Goal: Task Accomplishment & Management: Manage account settings

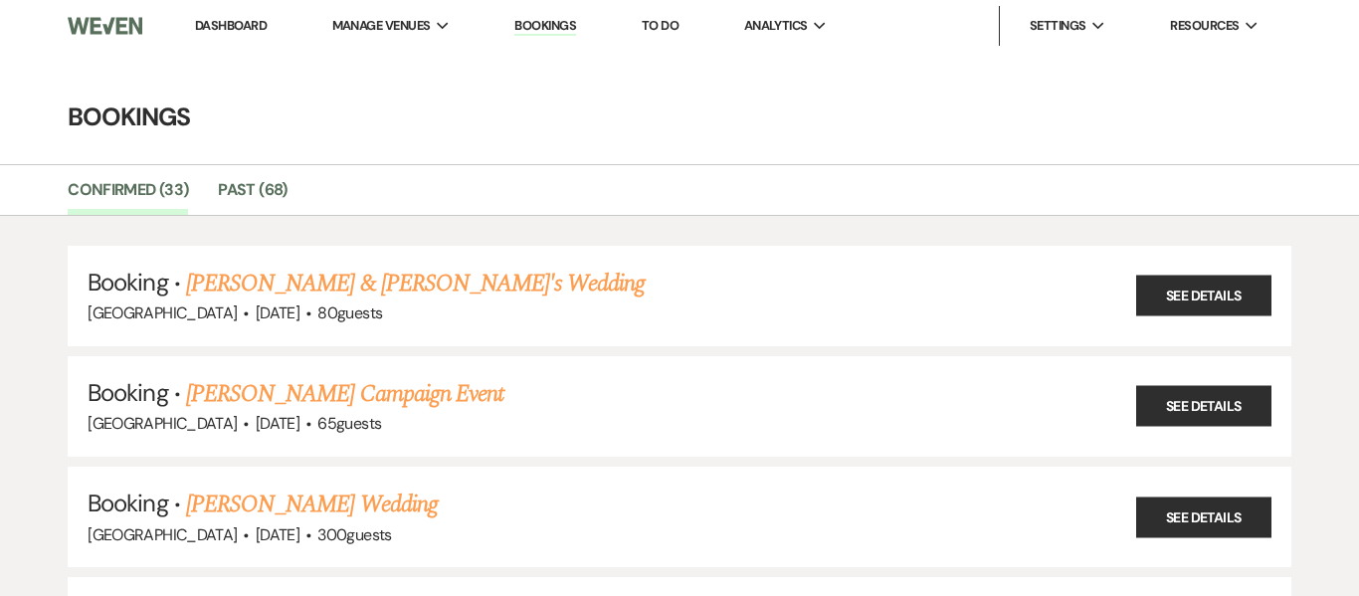
click at [236, 33] on link "Dashboard" at bounding box center [231, 25] width 72 height 17
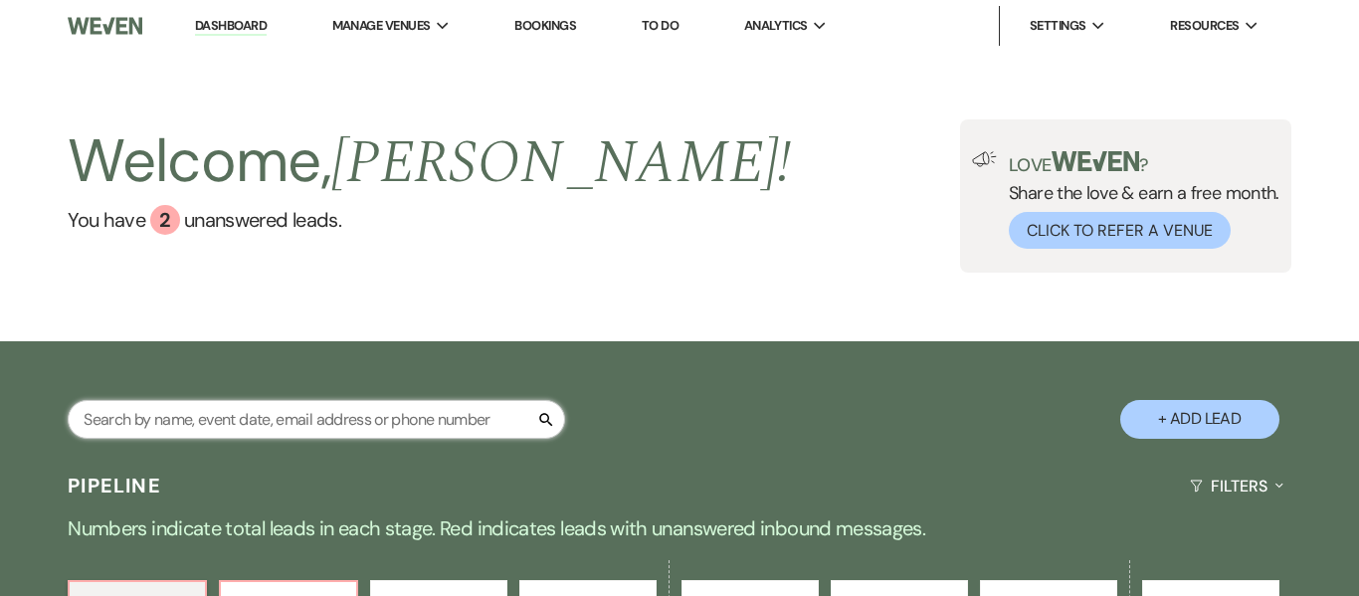
click at [344, 423] on input "text" at bounding box center [316, 419] width 497 height 39
type input "[PERSON_NAME]"
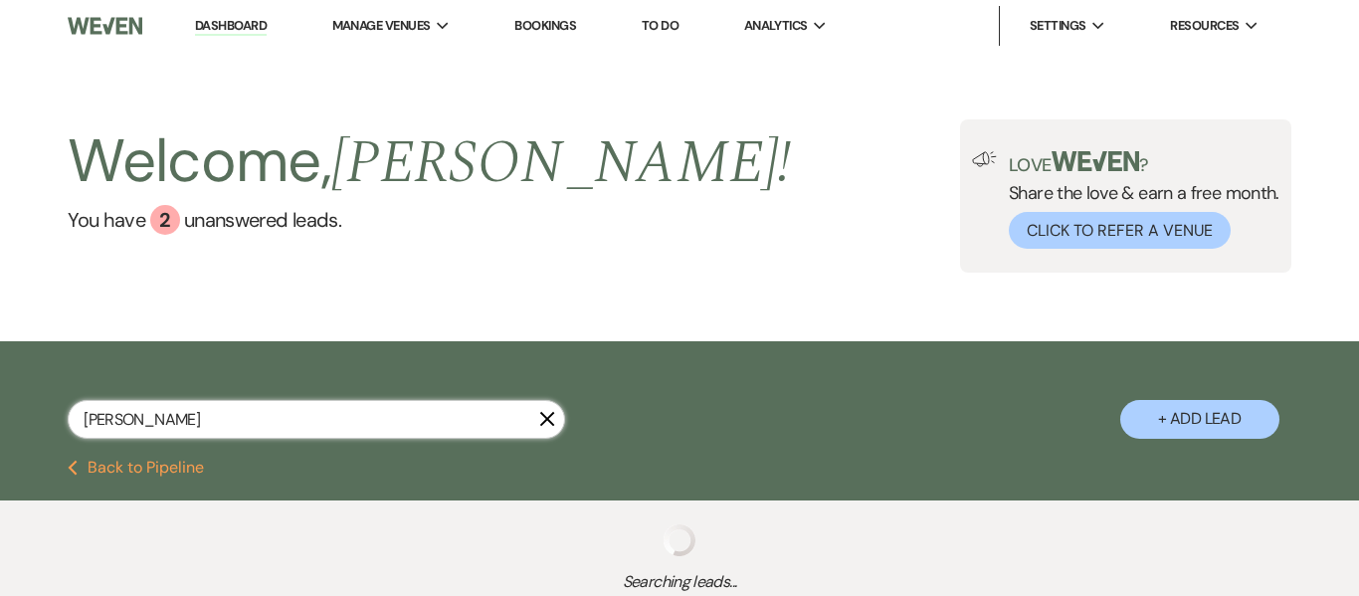
select select "2"
select select "9"
select select "8"
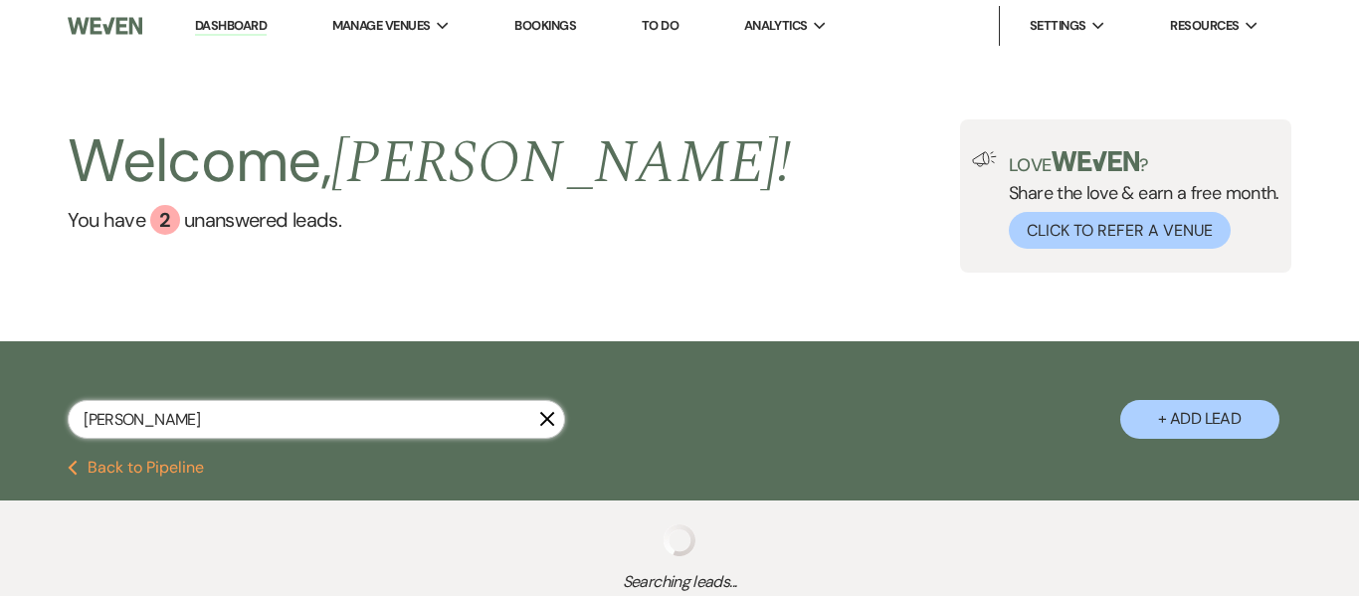
select select "1"
select select "8"
select select "1"
select select "8"
select select "4"
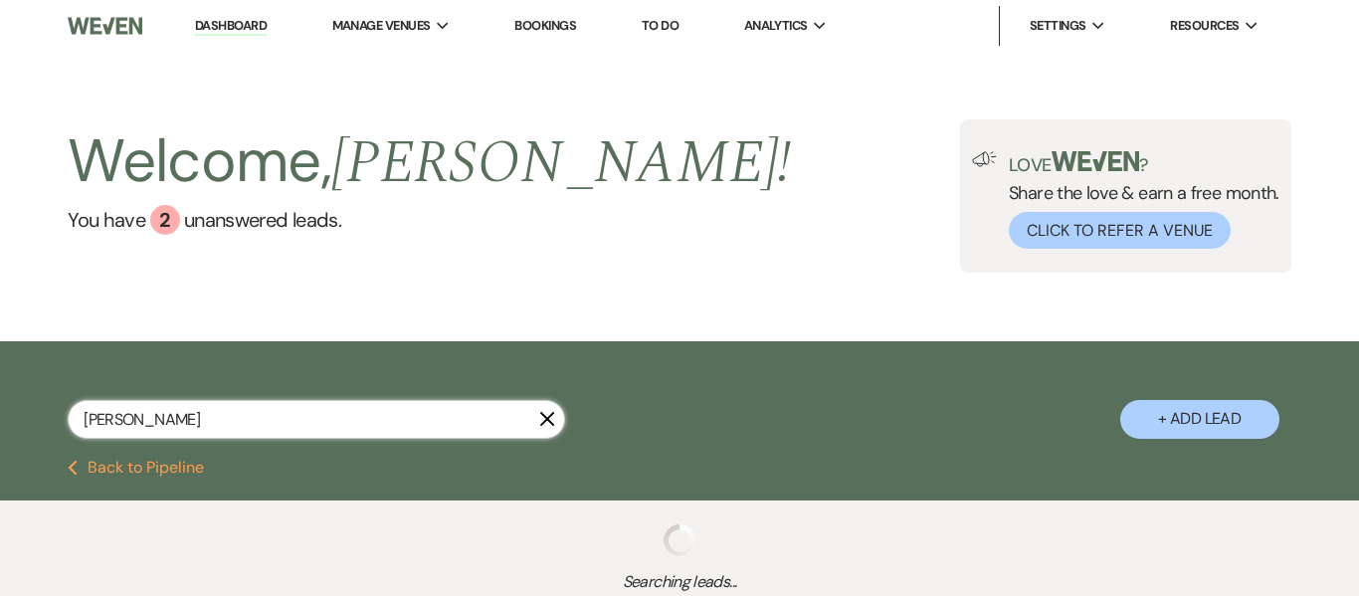
select select "8"
select select "4"
select select "8"
select select "1"
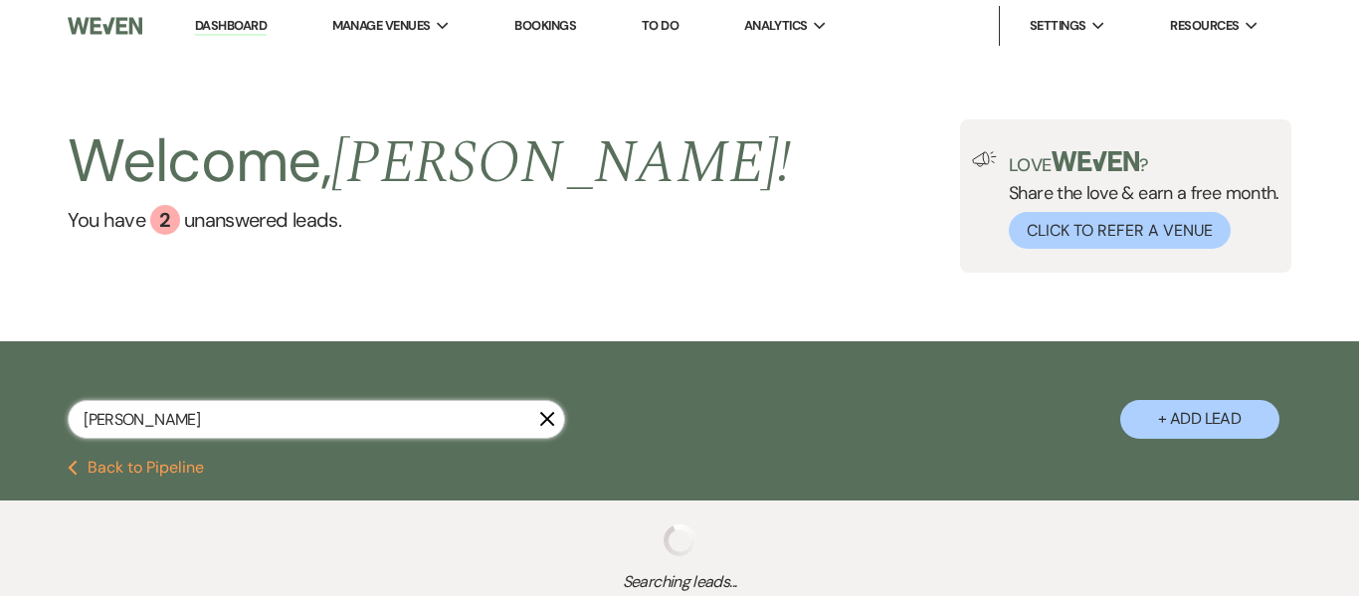
select select "5"
select select "8"
select select "1"
select select "8"
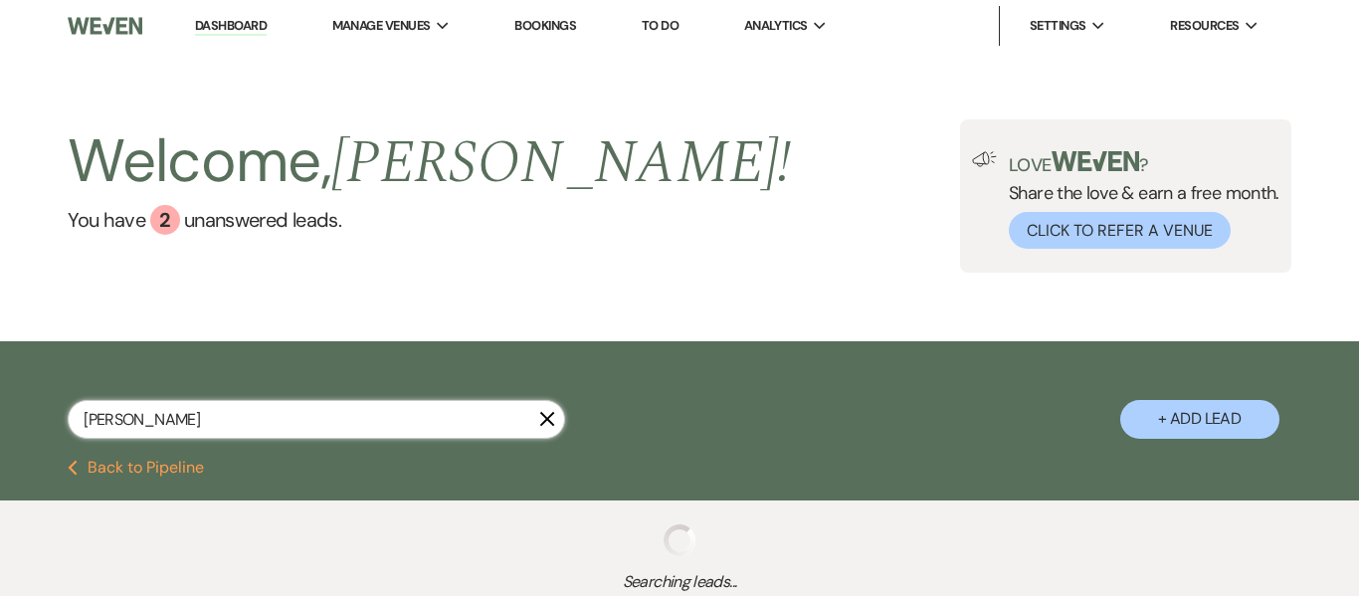
select select "5"
select select "2"
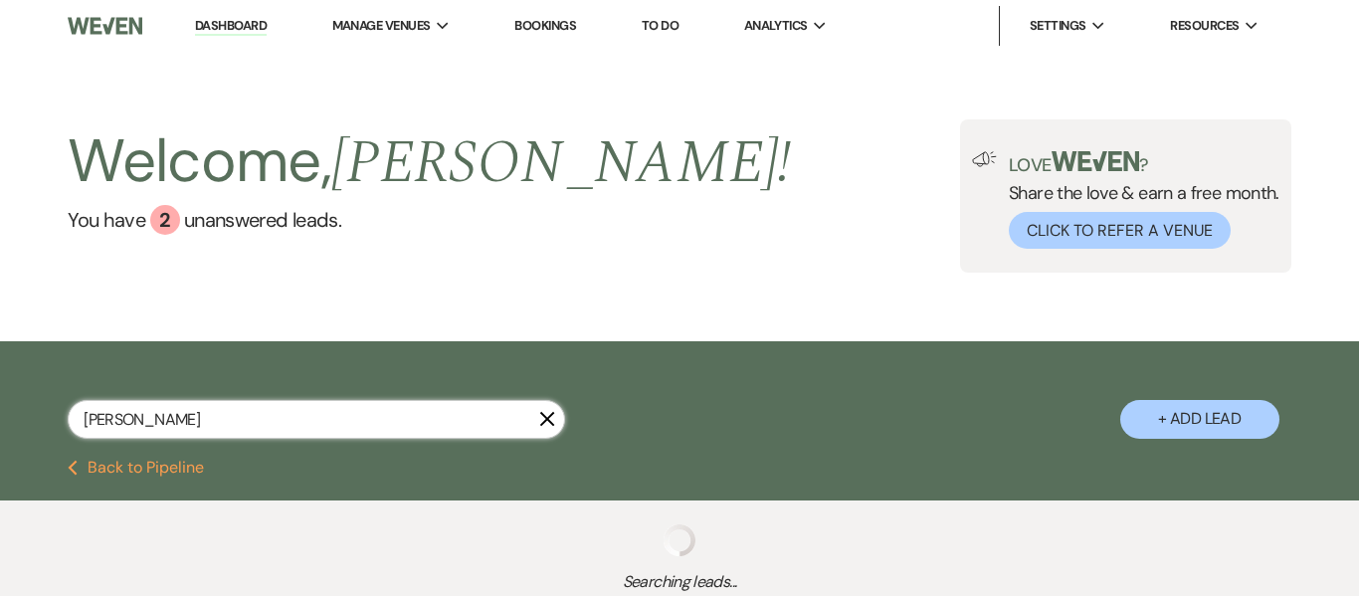
select select "2"
select select "9"
select select "2"
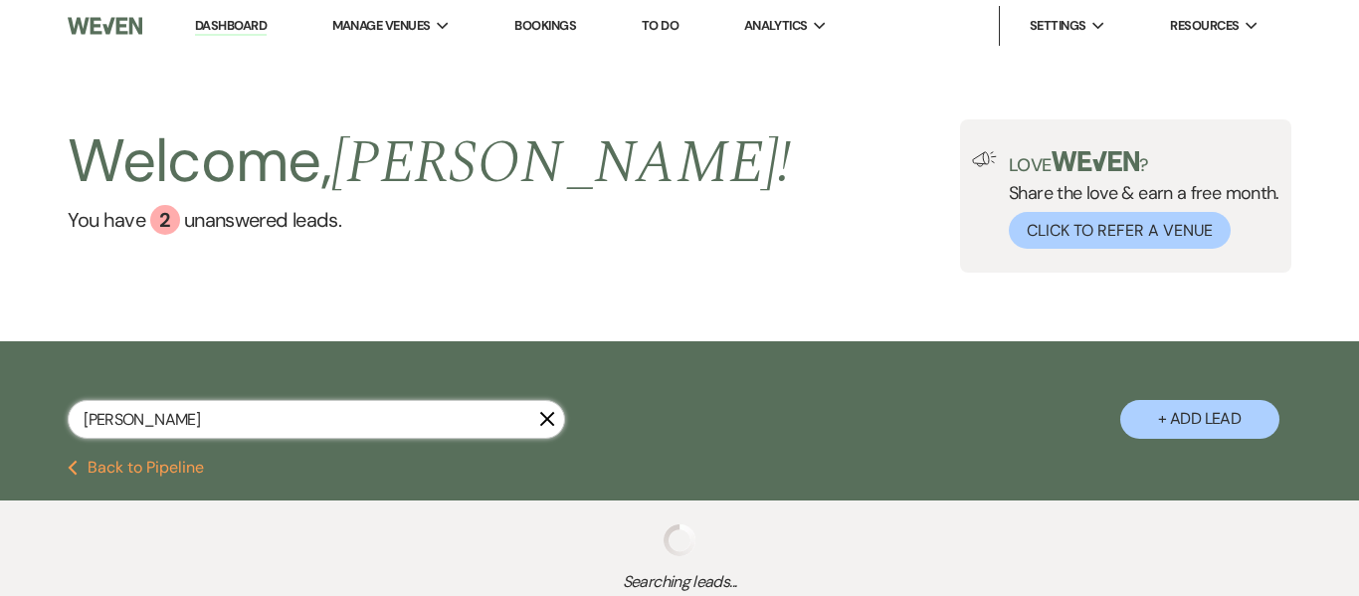
select select "2"
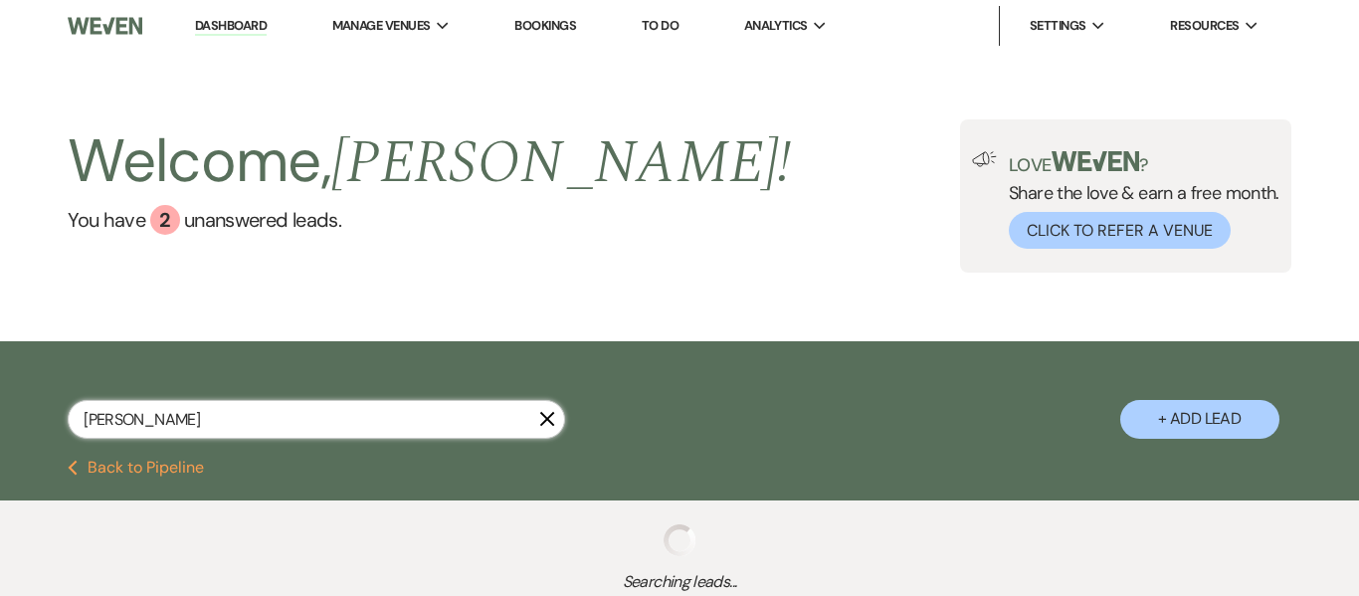
select select "2"
select select "8"
select select "5"
select select "8"
select select "4"
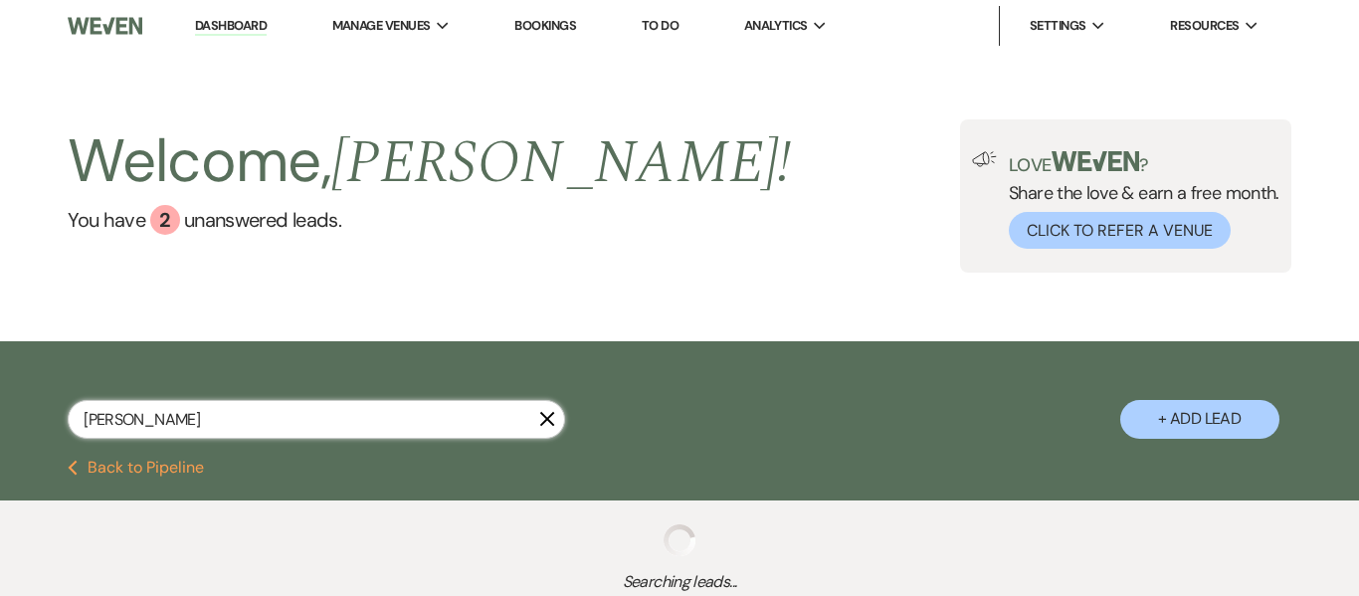
select select "8"
select select "5"
select select "8"
select select "5"
select select "8"
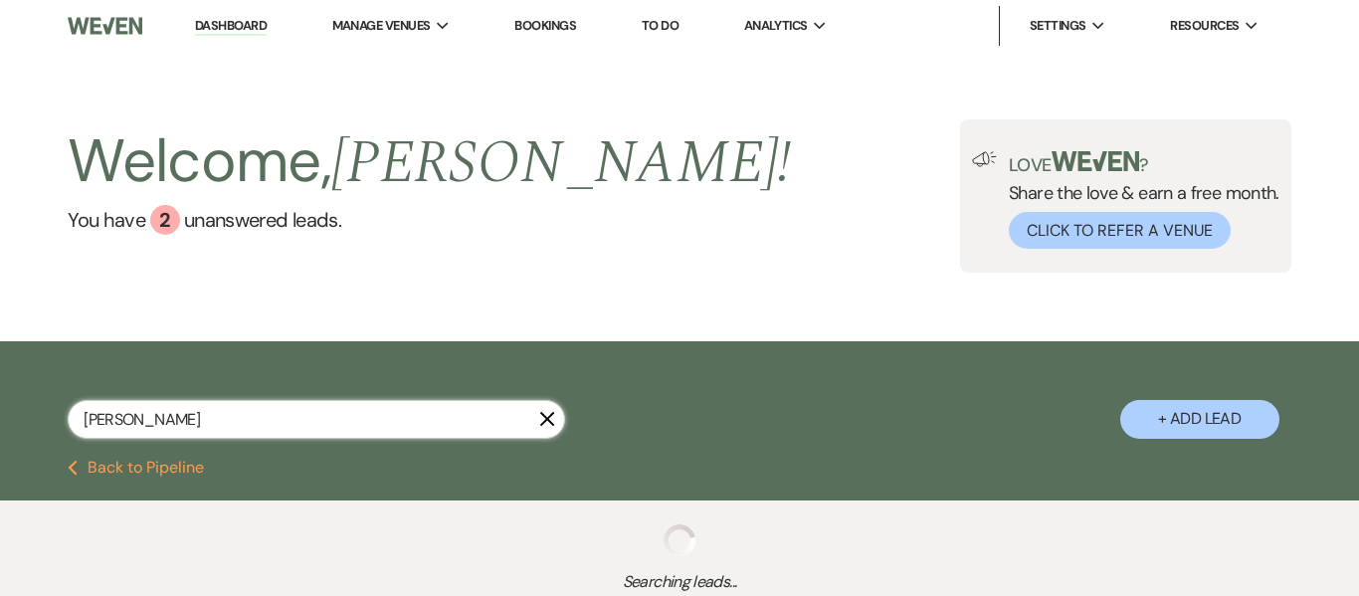
select select "5"
select select "2"
select select "8"
select select "5"
select select "2"
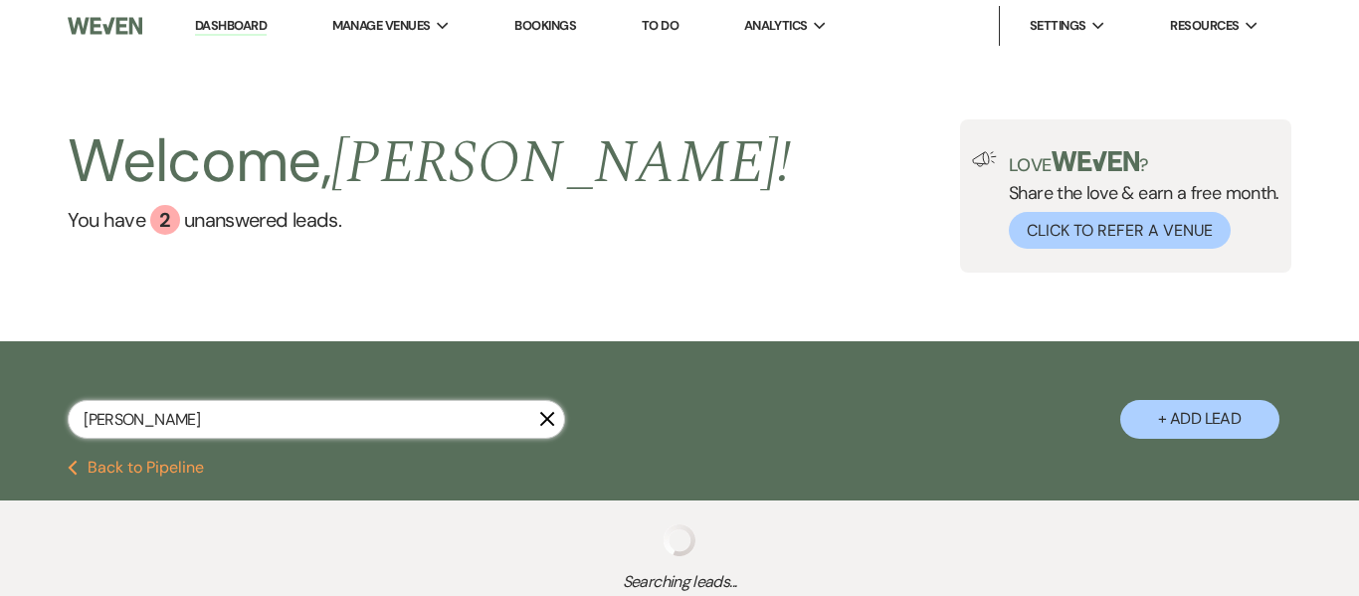
select select "2"
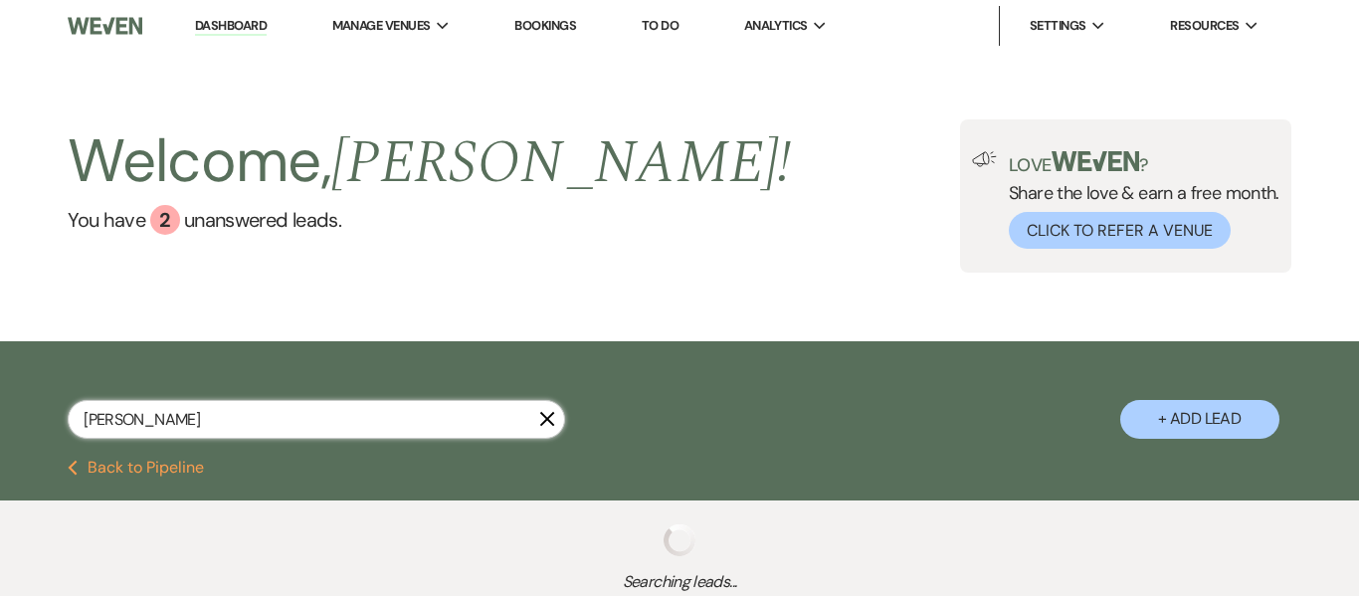
select select "2"
select select "8"
select select "5"
select select "8"
select select "5"
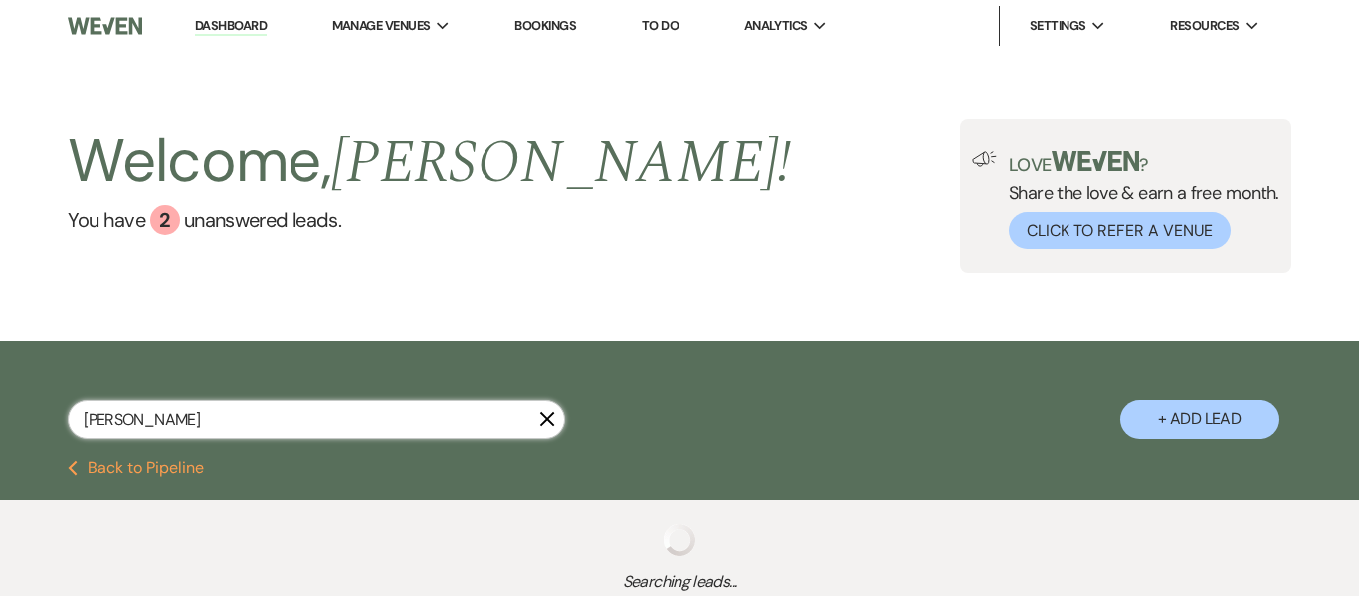
select select "6"
select select "8"
select select "5"
select select "8"
select select "5"
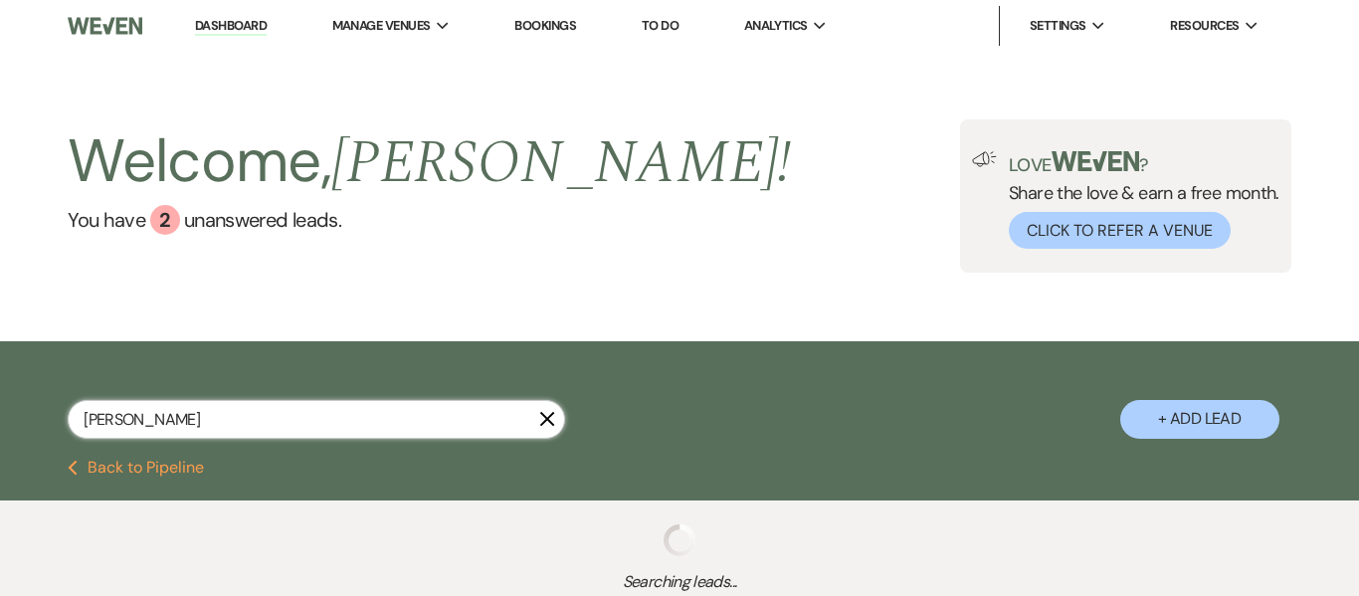
select select "8"
select select "7"
select select "8"
select select "5"
select select "8"
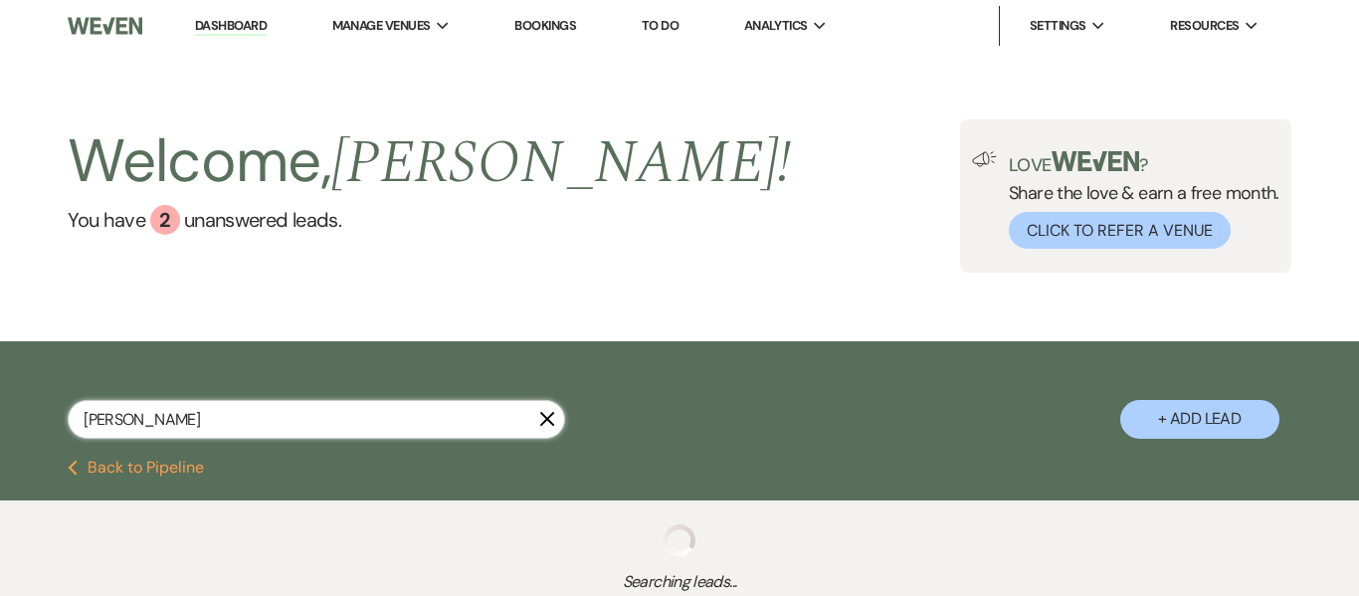
select select "5"
select select "8"
select select "5"
select select "4"
select select "8"
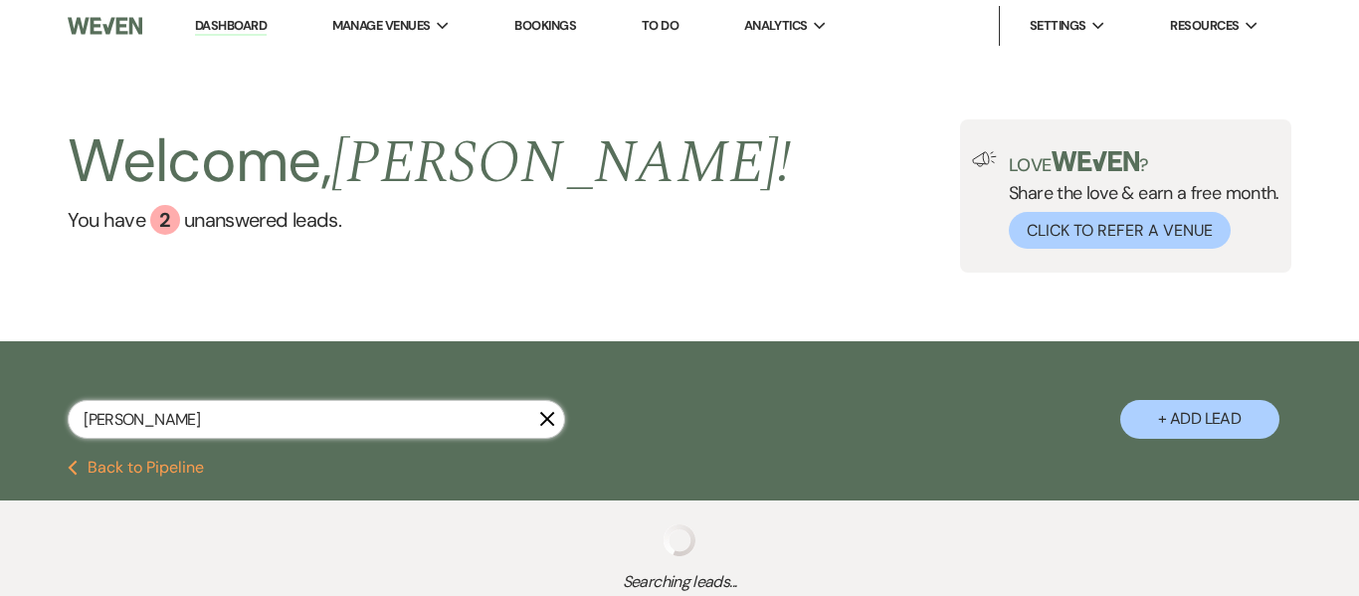
select select "5"
select select "8"
select select "5"
select select "8"
select select "5"
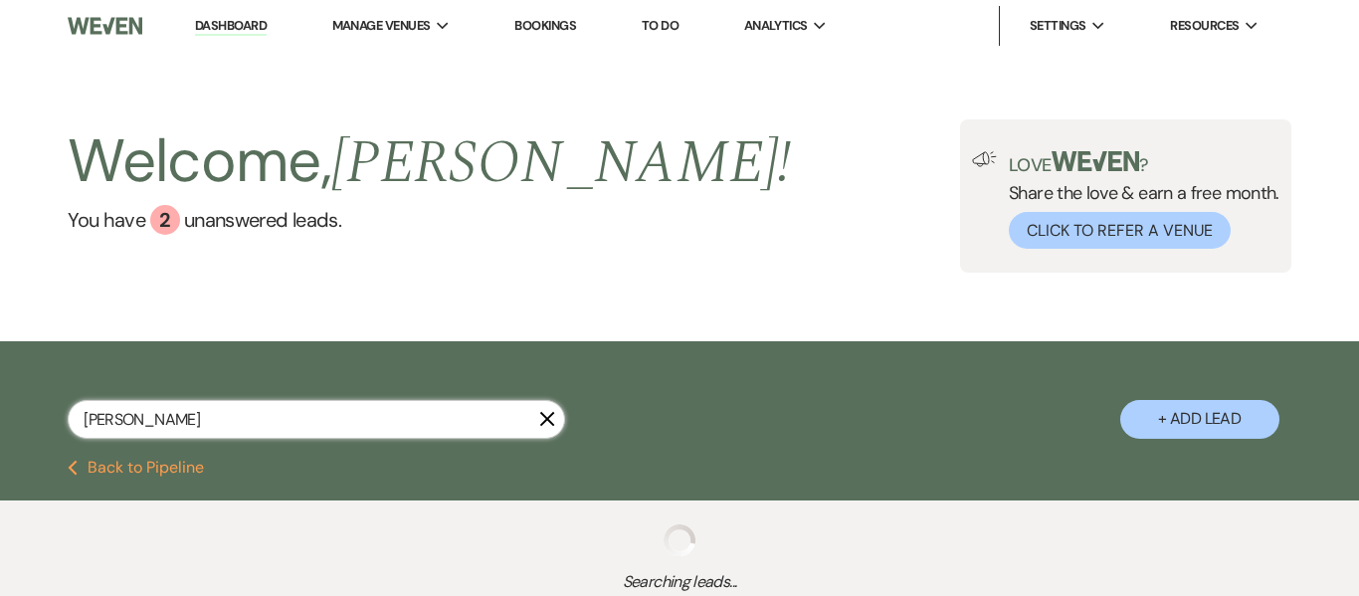
select select "8"
select select "6"
select select "8"
select select "5"
select select "8"
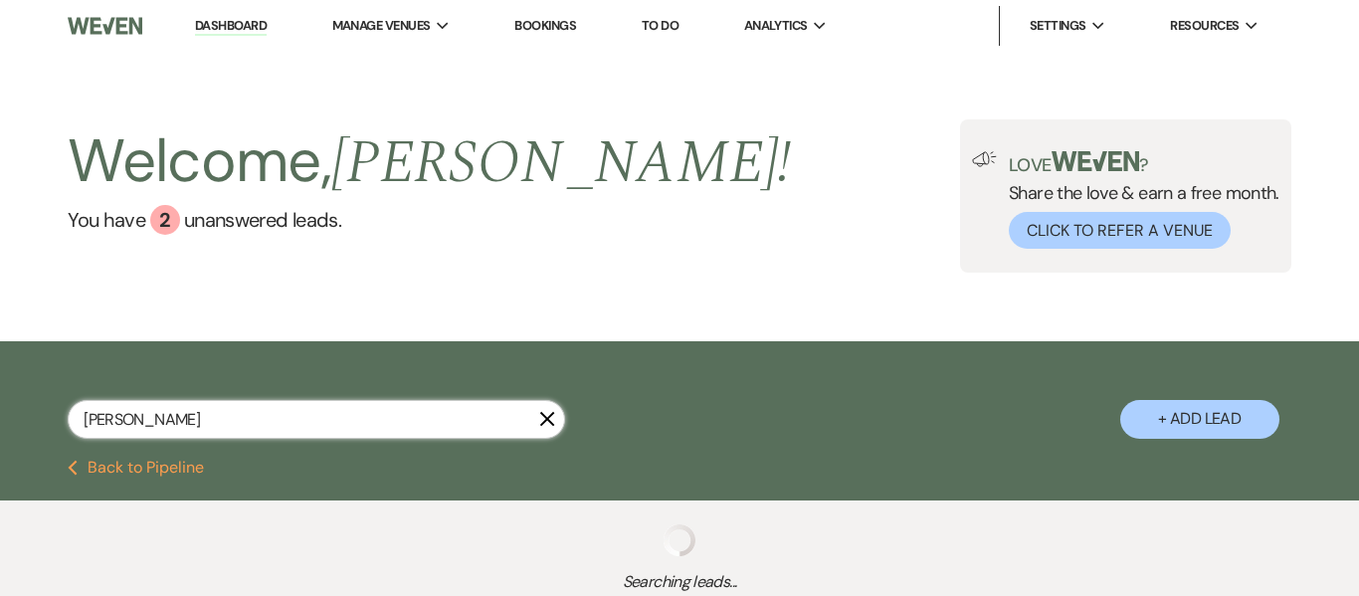
select select "8"
select select "6"
select select "4"
select select "8"
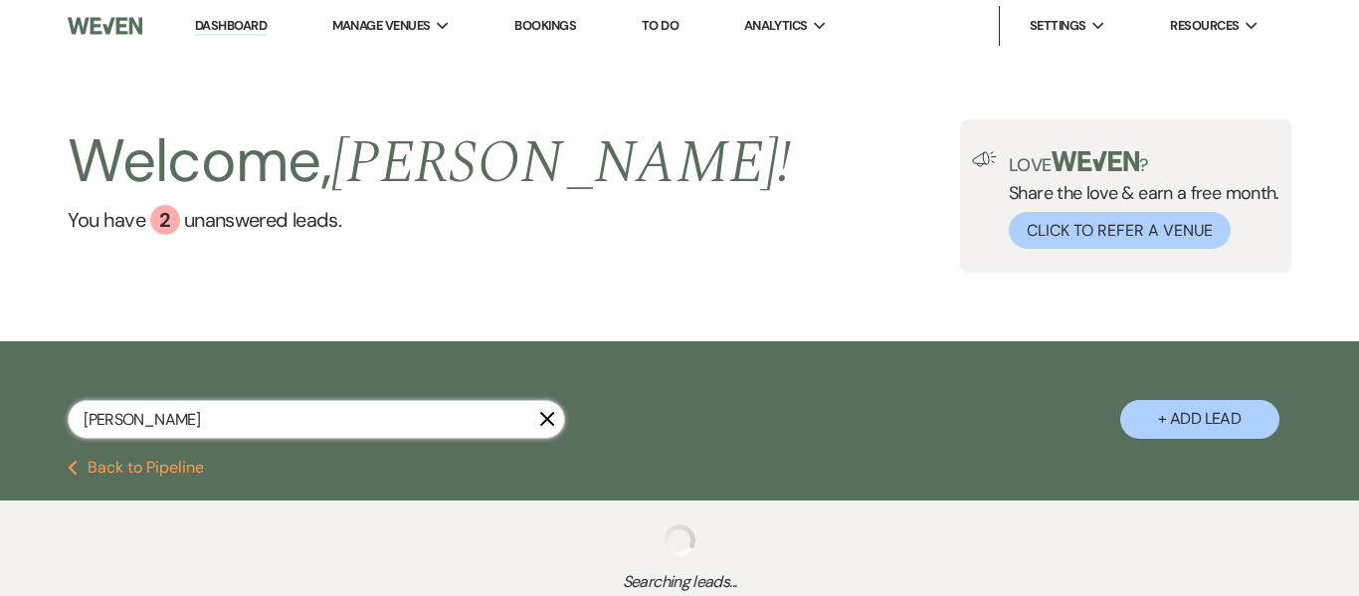
select select "5"
select select "8"
select select "5"
select select "8"
select select "5"
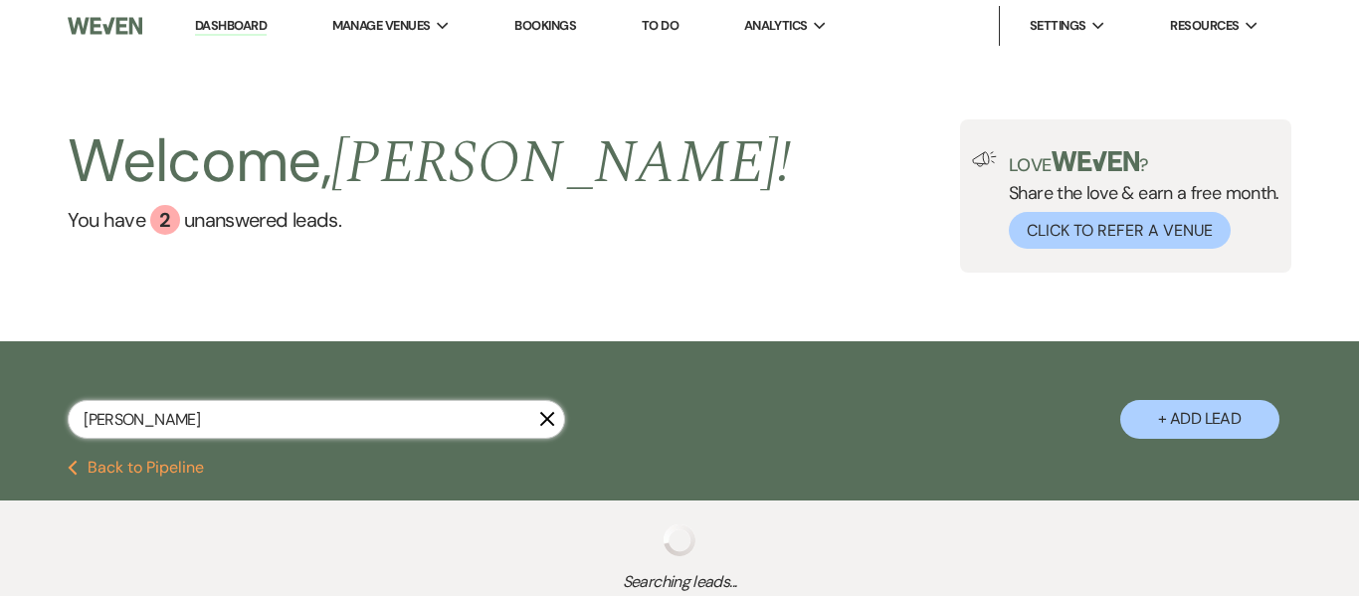
select select "8"
select select "5"
select select "8"
select select "6"
select select "8"
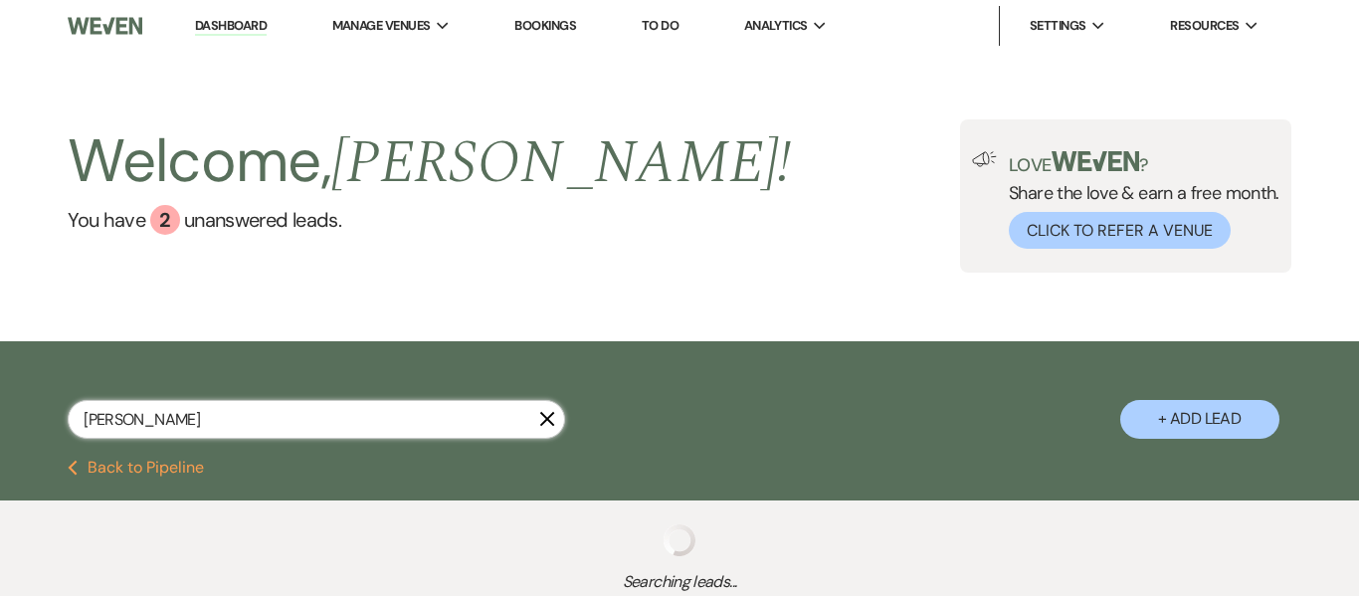
select select "5"
select select "8"
select select "6"
select select "8"
select select "5"
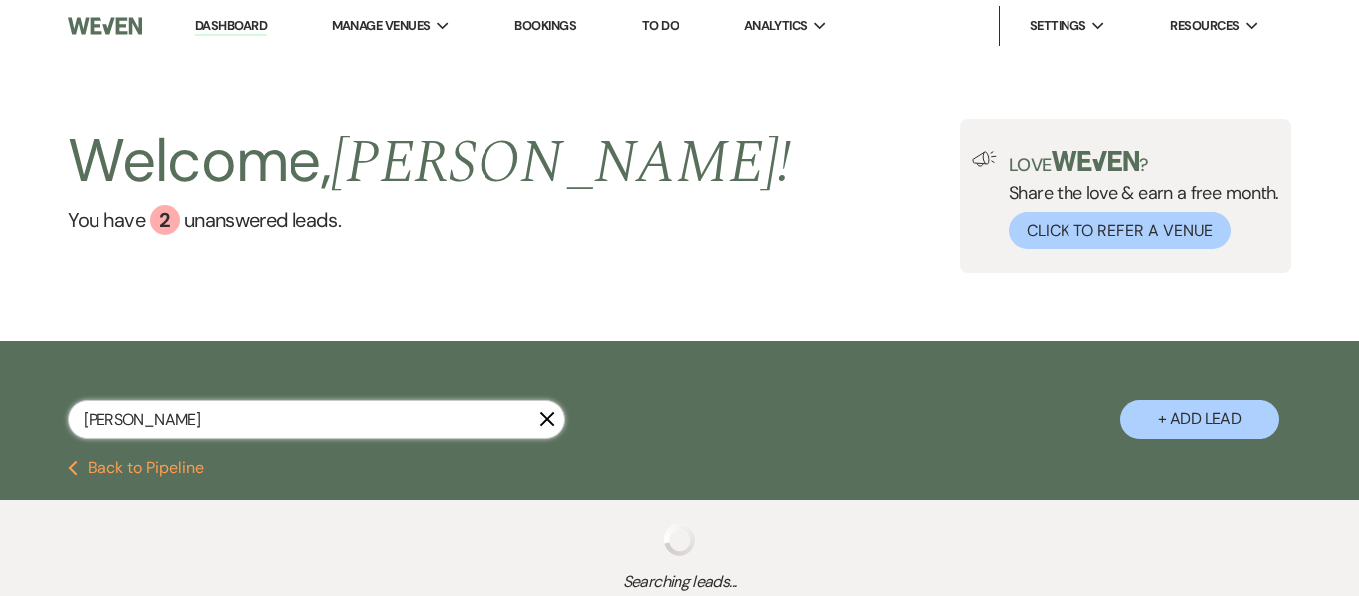
select select "8"
select select "5"
select select "8"
select select "5"
select select "8"
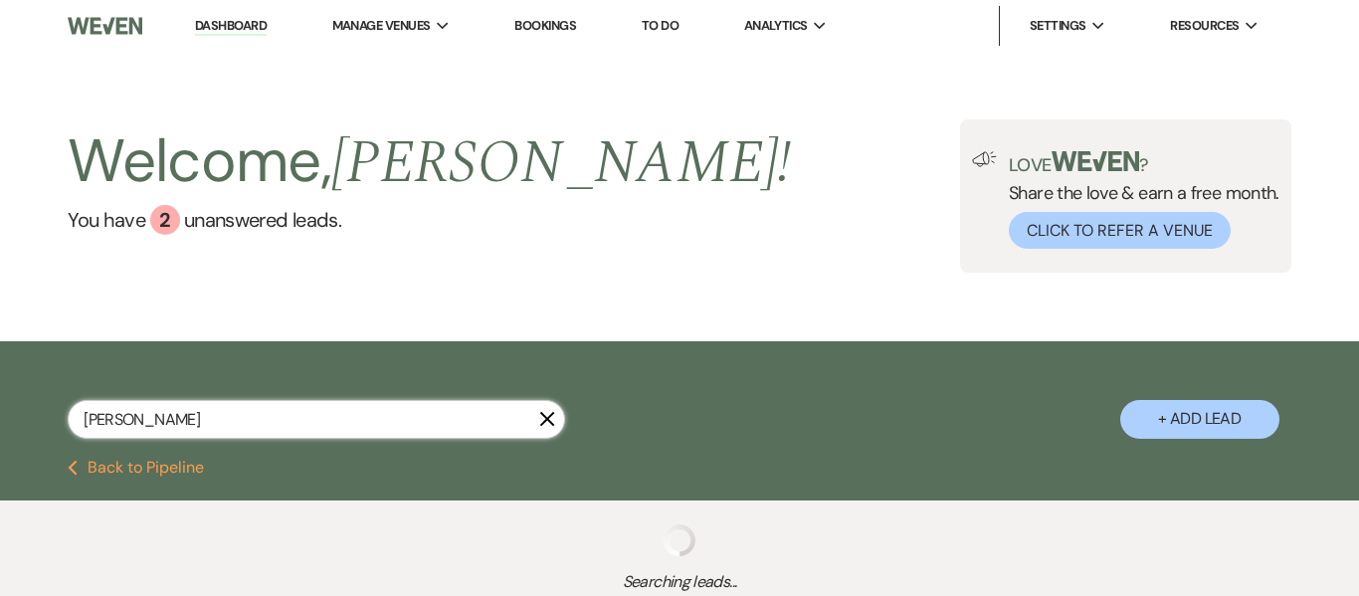
select select "5"
select select "8"
select select "5"
select select "8"
select select "5"
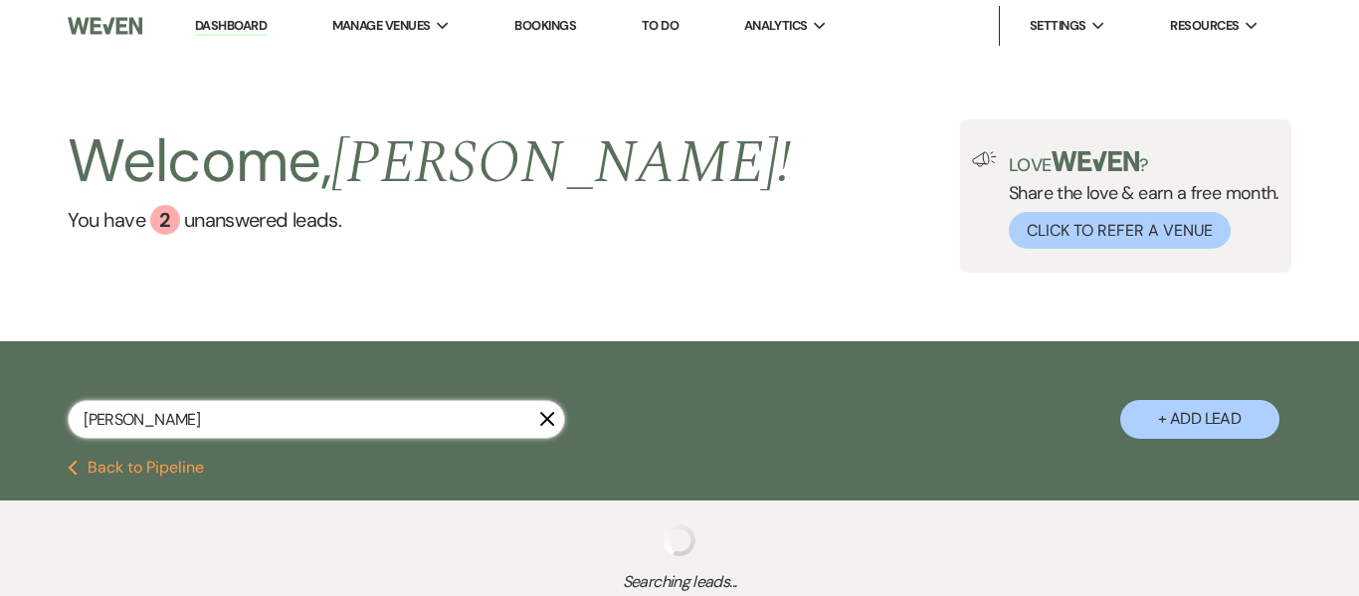
select select "8"
select select "5"
select select "8"
select select "5"
select select "8"
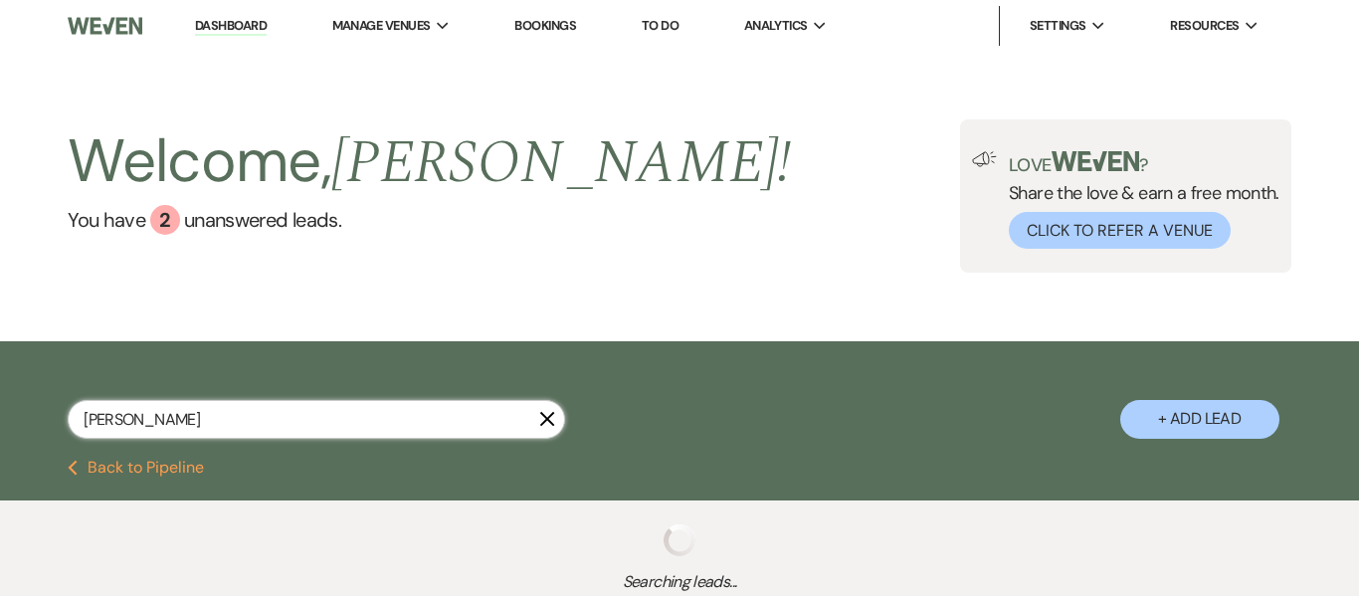
select select "5"
select select "8"
select select "5"
select select "8"
select select "5"
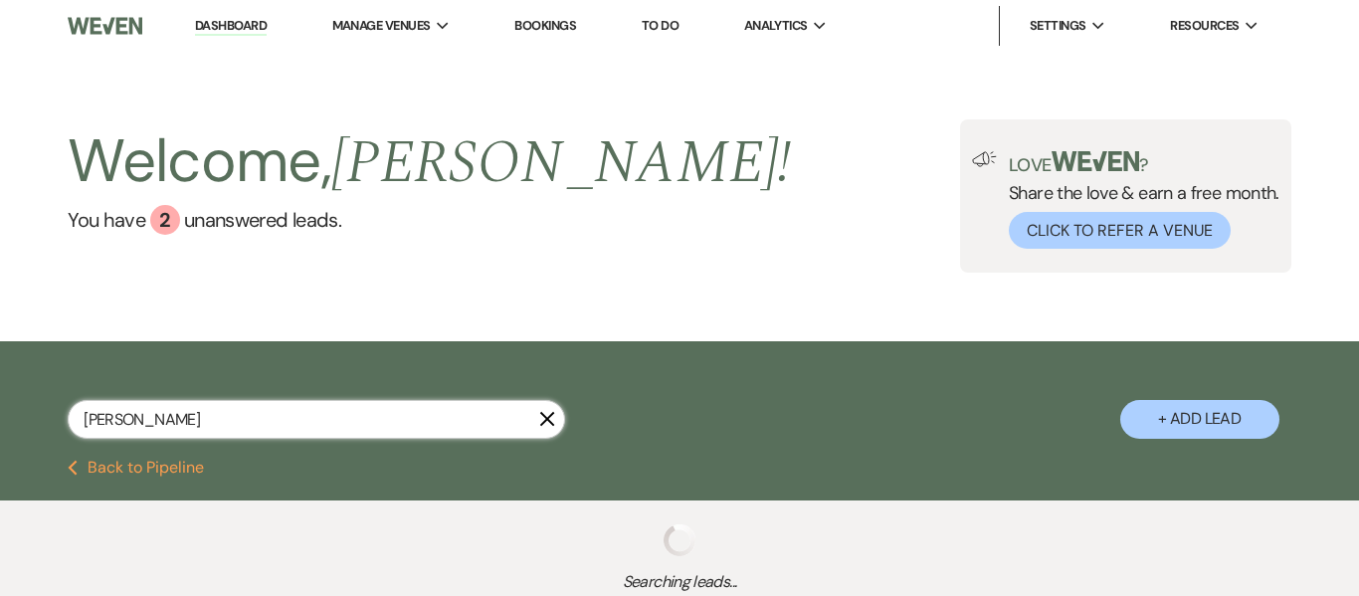
select select "8"
select select "4"
select select "8"
select select "5"
select select "8"
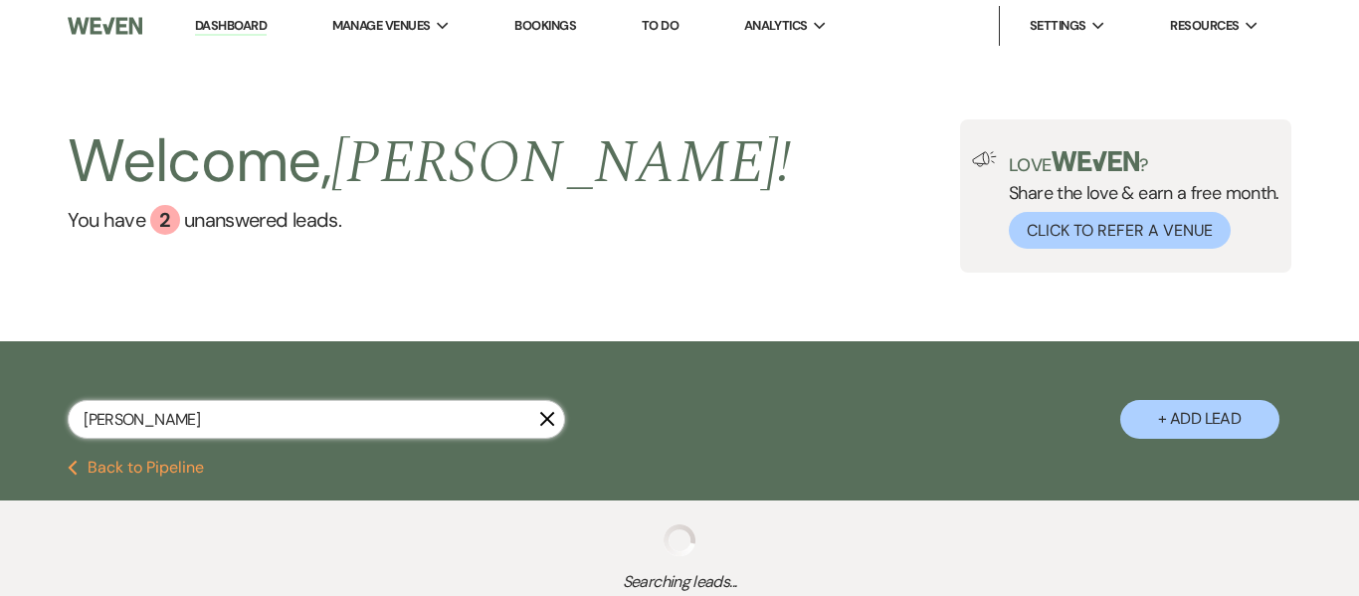
select select "5"
select select "8"
select select "5"
select select "8"
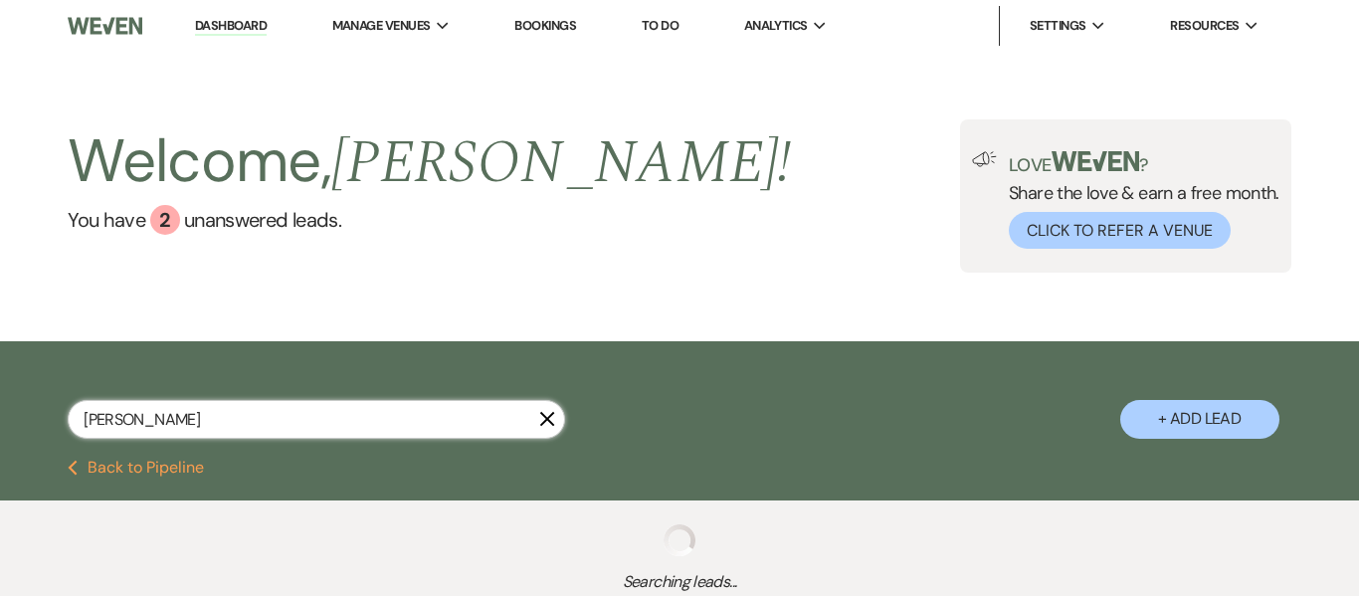
select select "8"
select select "5"
select select "8"
select select "5"
select select "8"
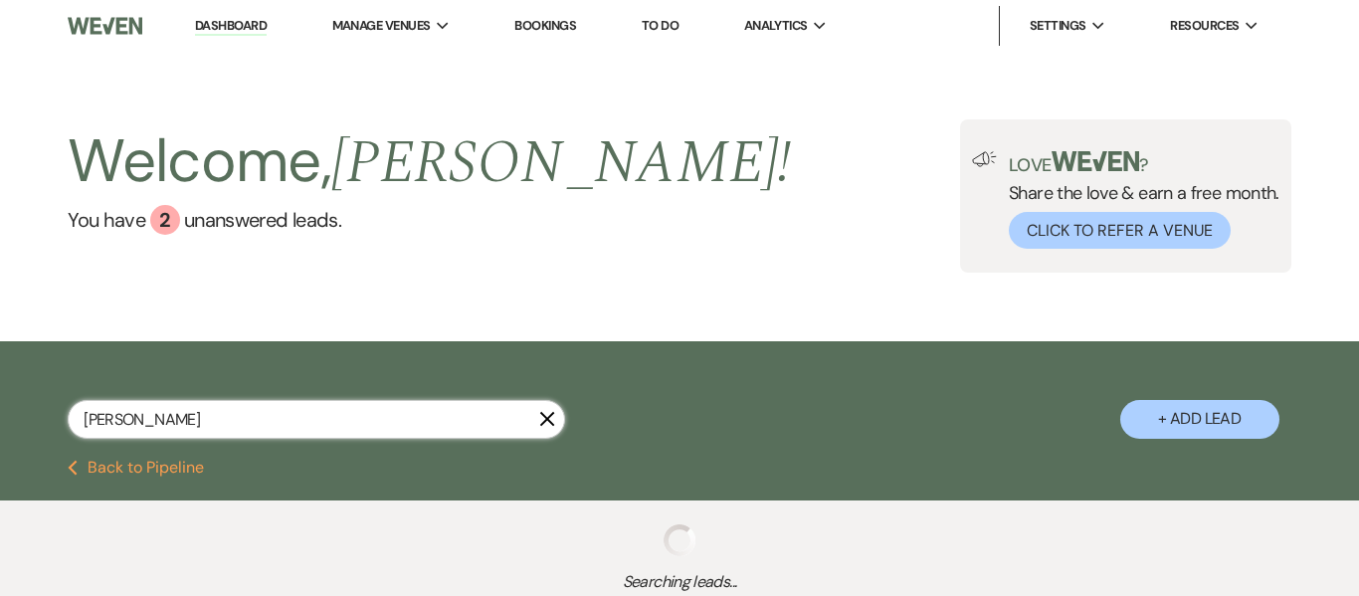
select select "6"
select select "8"
select select "5"
select select "8"
select select "6"
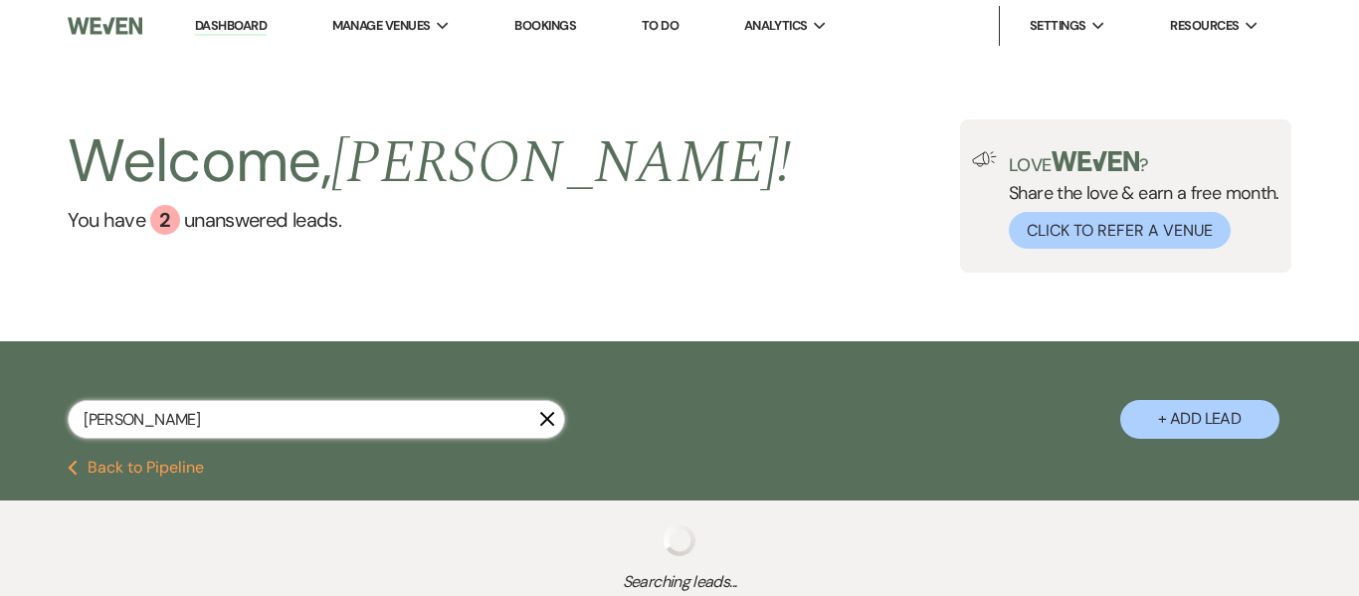
select select "8"
select select "5"
select select "8"
select select "5"
select select "8"
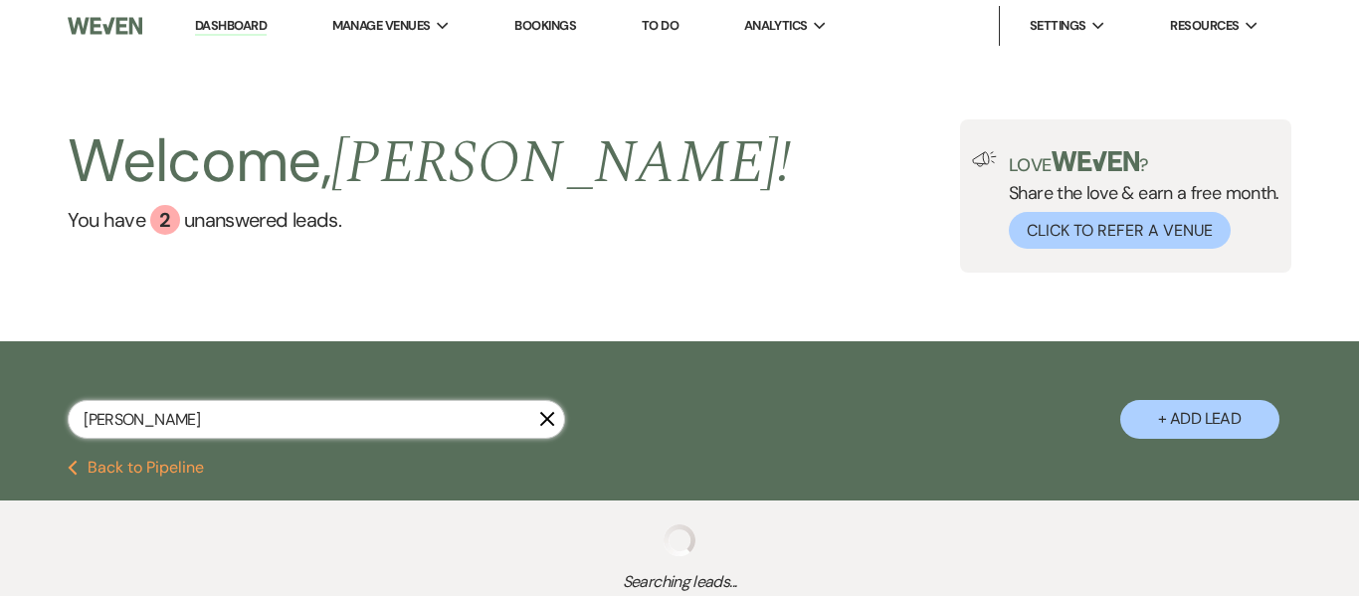
select select "5"
select select "8"
select select "5"
select select "8"
select select "1"
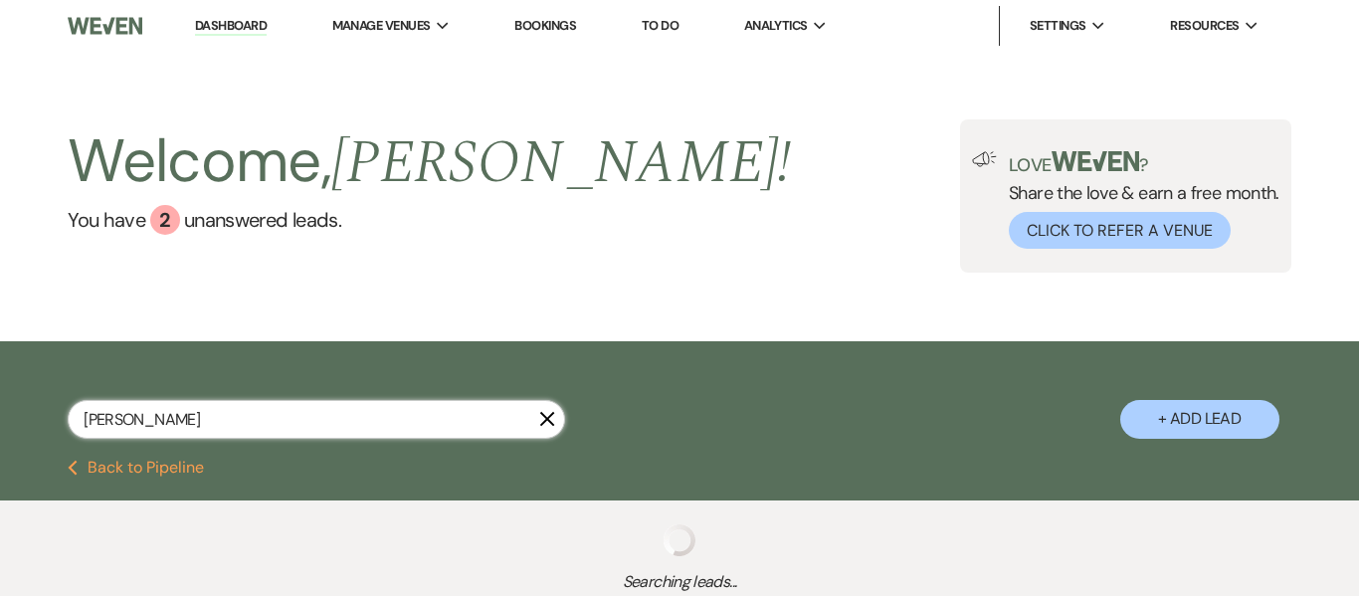
select select "8"
select select "7"
select select "8"
select select "5"
select select "8"
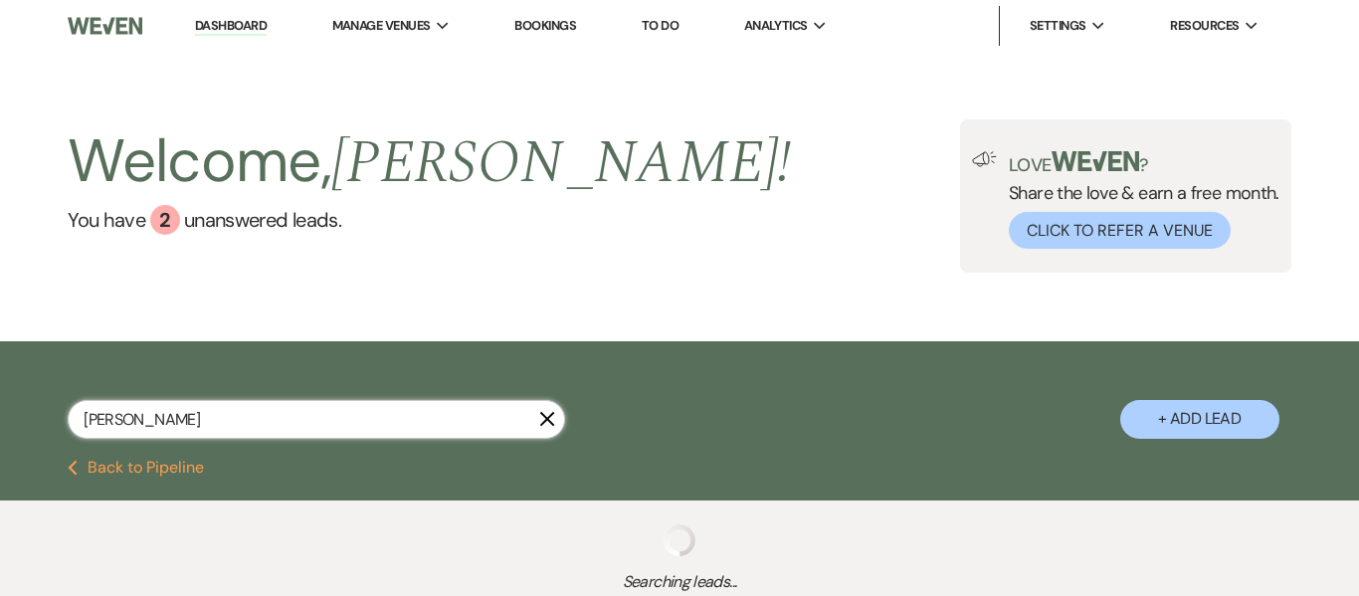
select select "6"
select select "8"
select select "5"
select select "8"
select select "6"
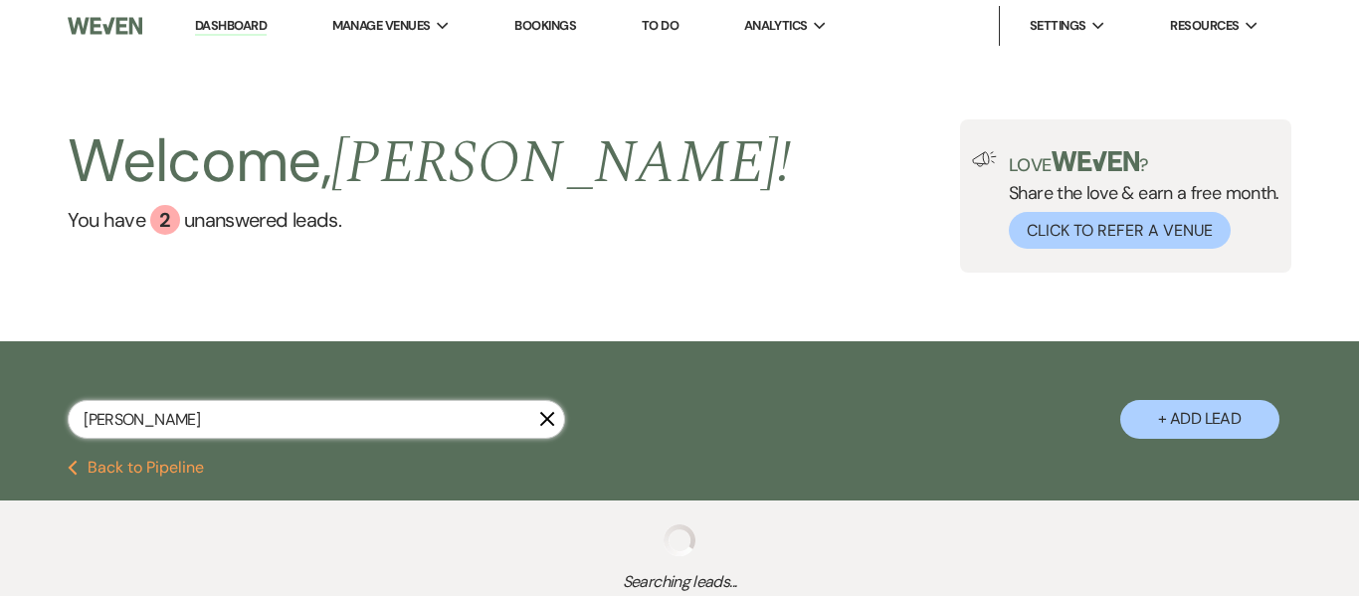
select select "8"
select select "5"
select select "8"
select select "5"
select select "8"
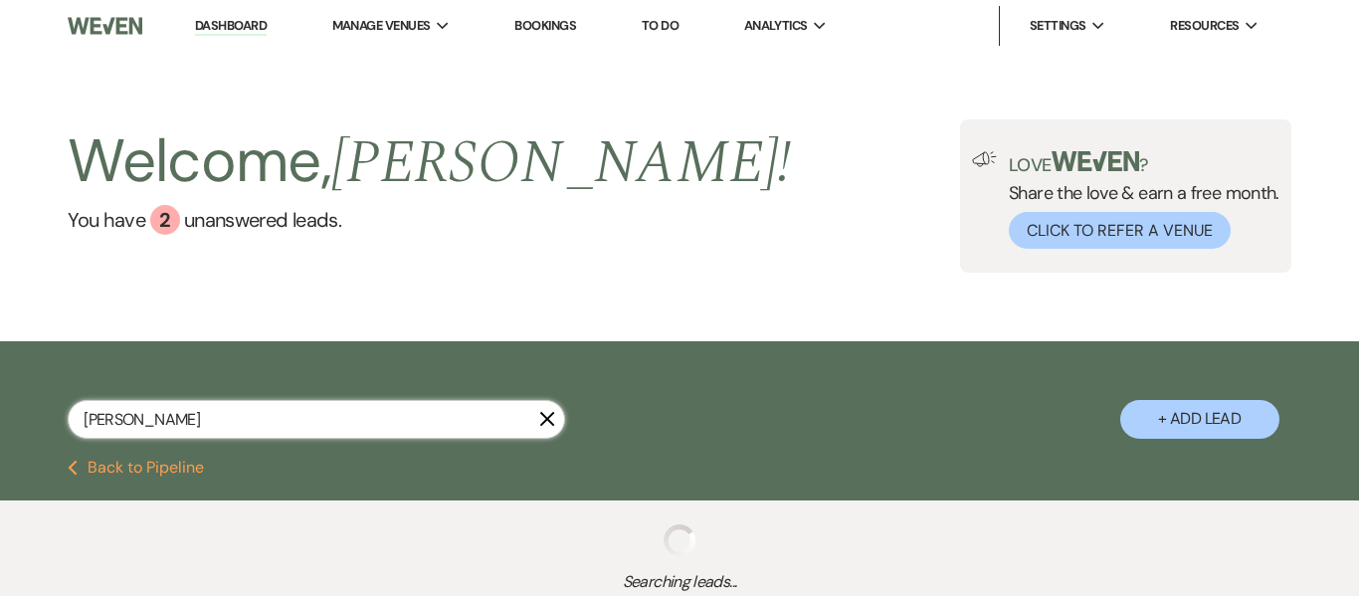
select select "7"
select select "8"
select select "10"
select select "8"
select select "5"
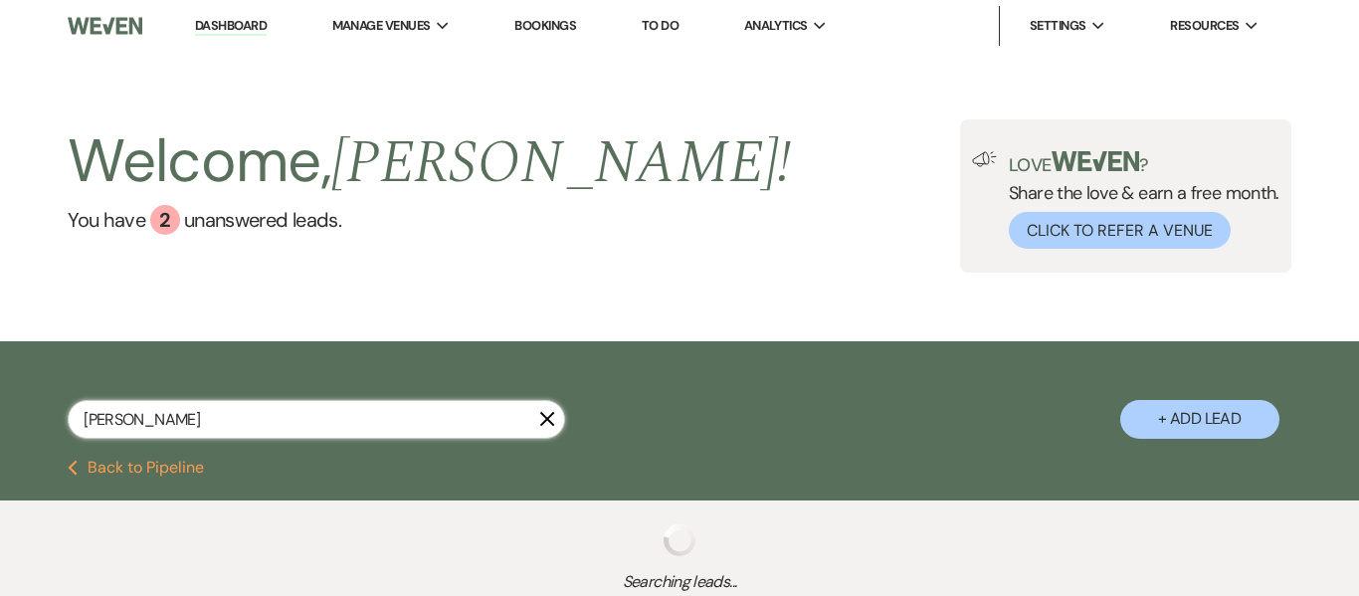
select select "8"
select select "5"
select select "8"
select select "5"
select select "8"
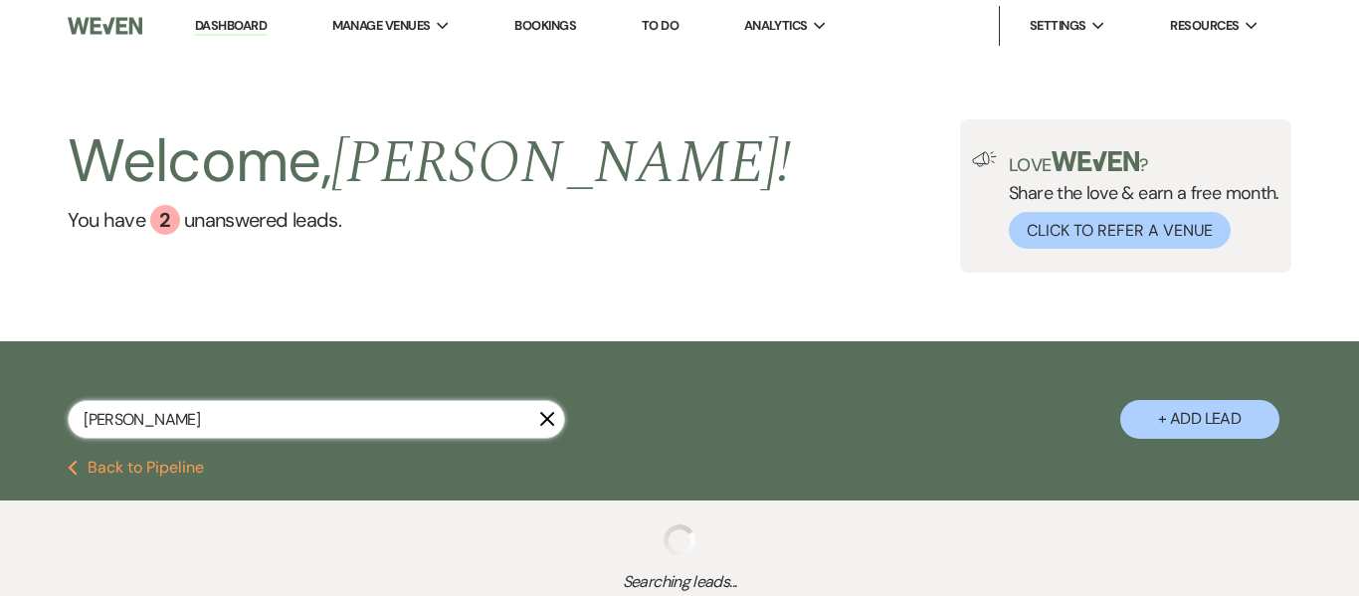
select select "8"
select select "5"
select select "8"
select select "5"
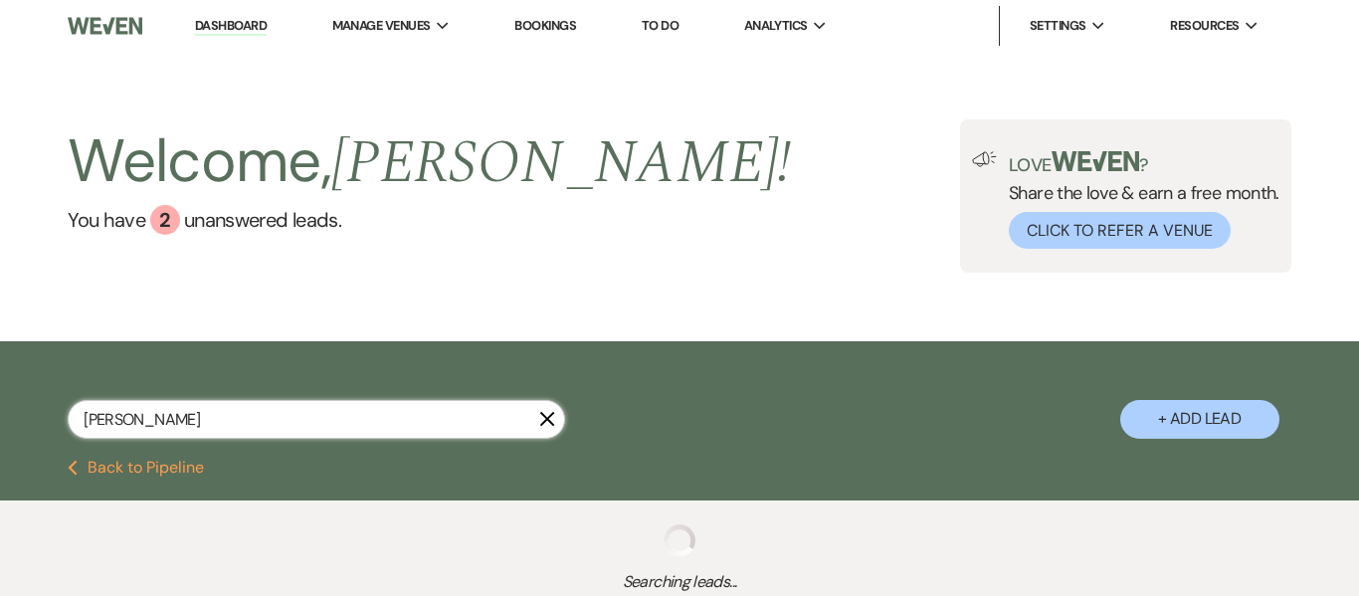
select select "8"
select select "5"
select select "8"
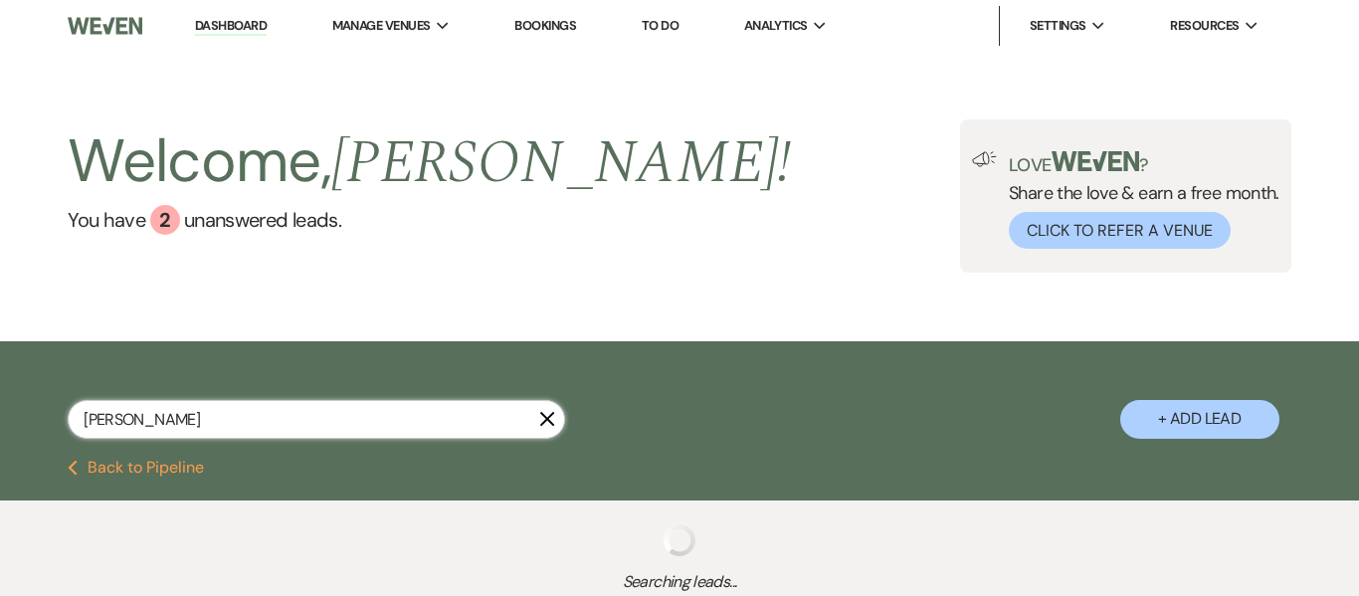
select select "5"
select select "8"
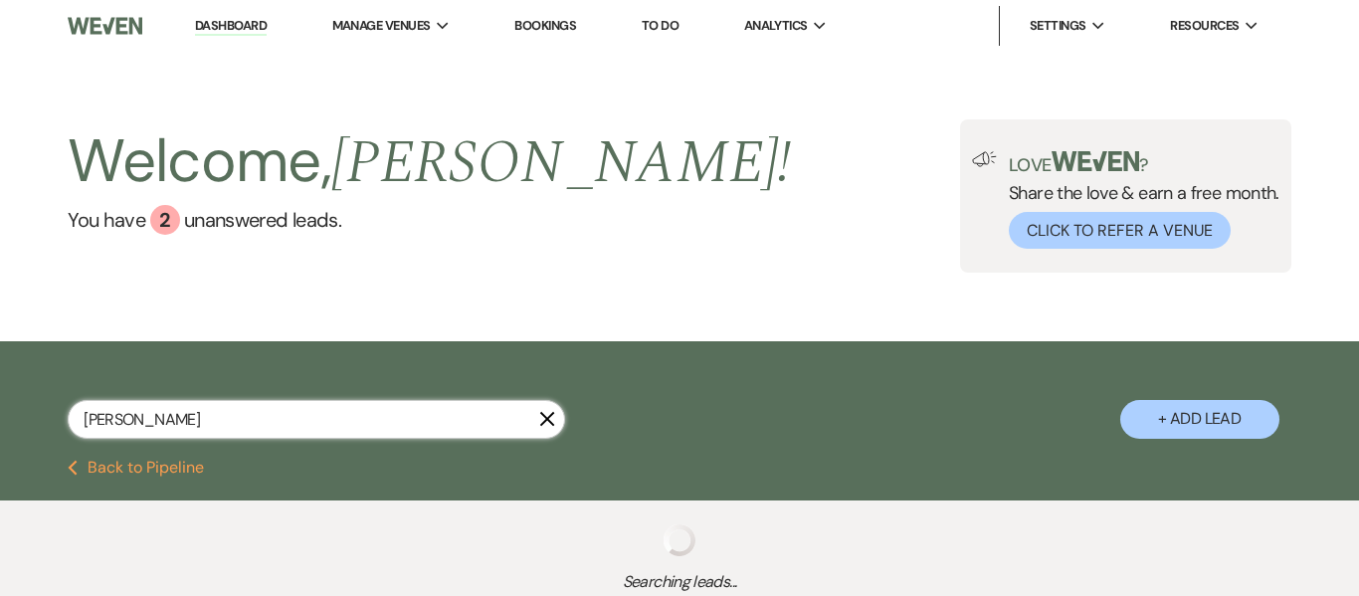
select select "8"
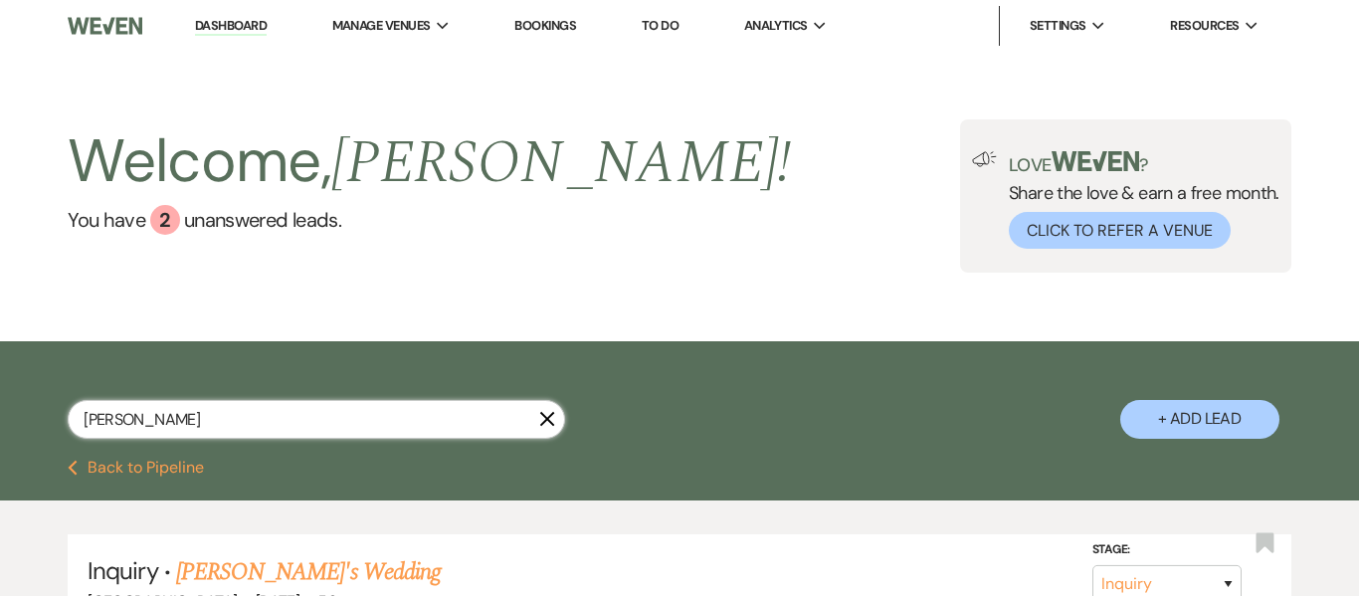
scroll to position [150, 0]
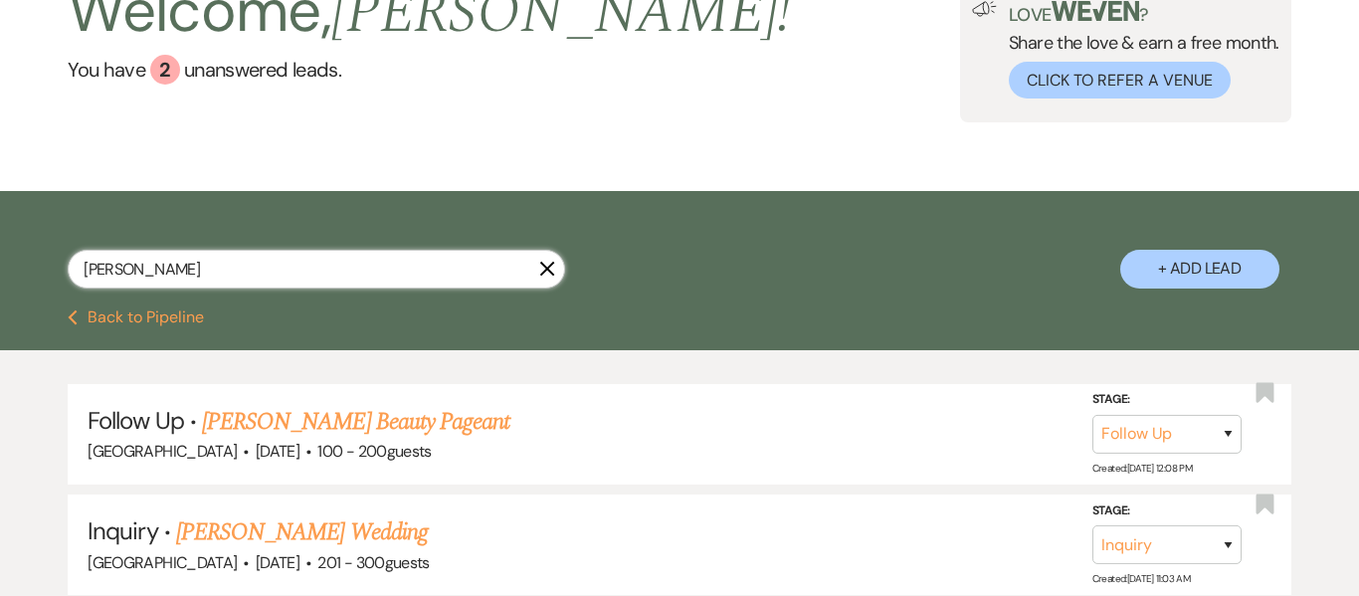
scroll to position [311, 0]
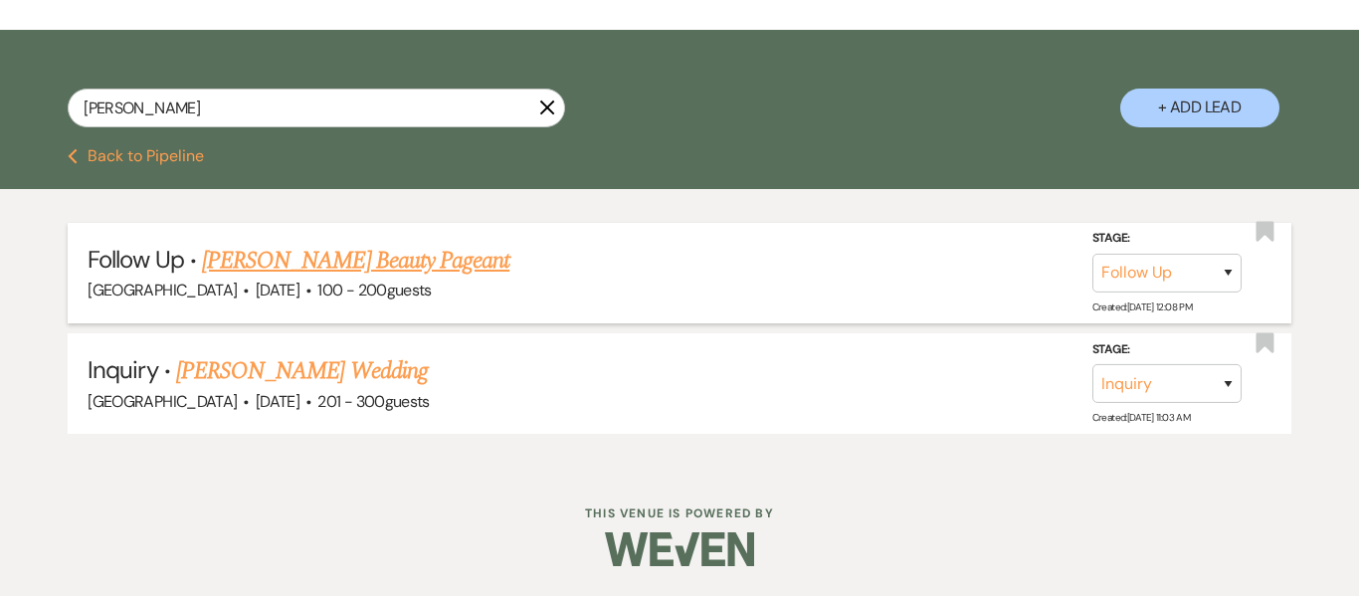
click at [375, 259] on link "[PERSON_NAME] Beauty Pageant" at bounding box center [355, 261] width 307 height 36
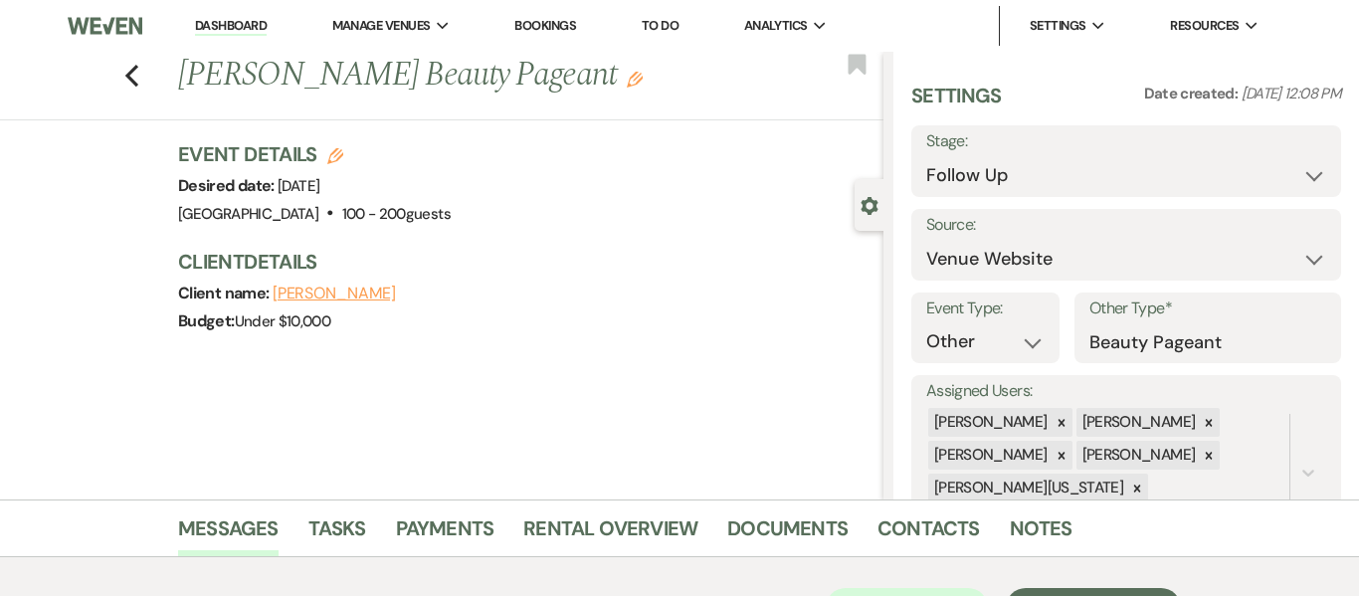
drag, startPoint x: 599, startPoint y: 79, endPoint x: 189, endPoint y: 76, distance: 409.9
click at [189, 76] on h1 "[PERSON_NAME] Beauty Pageant Edit" at bounding box center [456, 76] width 556 height 48
copy h1 "[PERSON_NAME] Beauty Pageant"
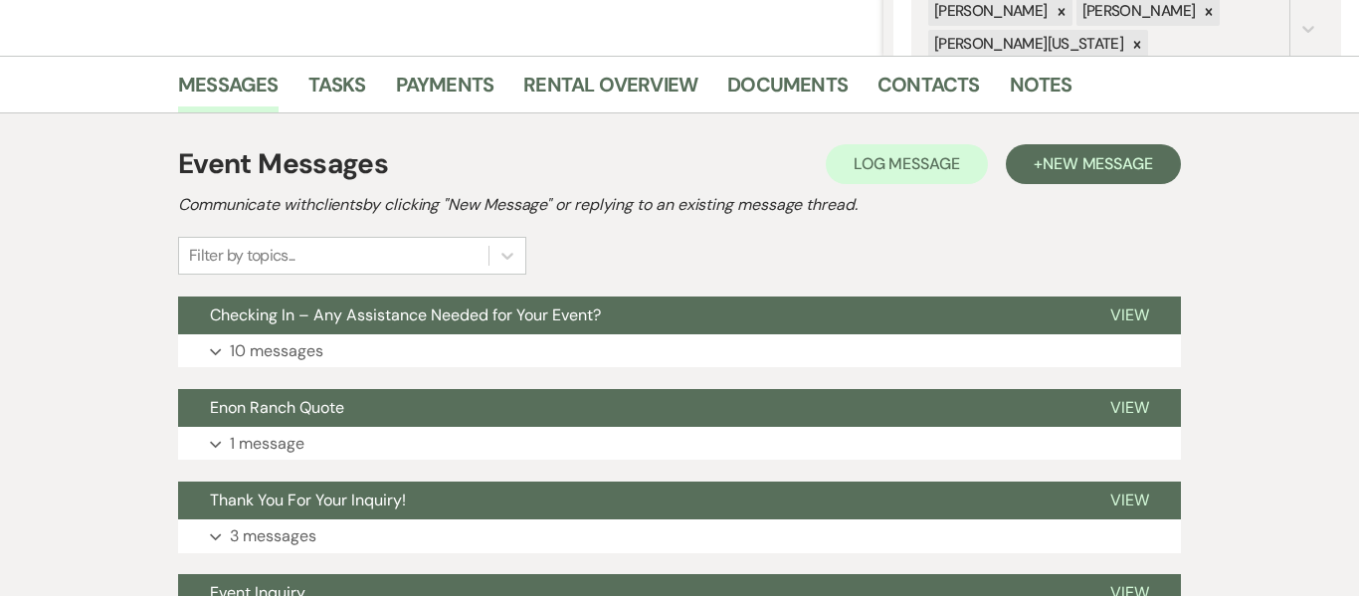
scroll to position [446, 0]
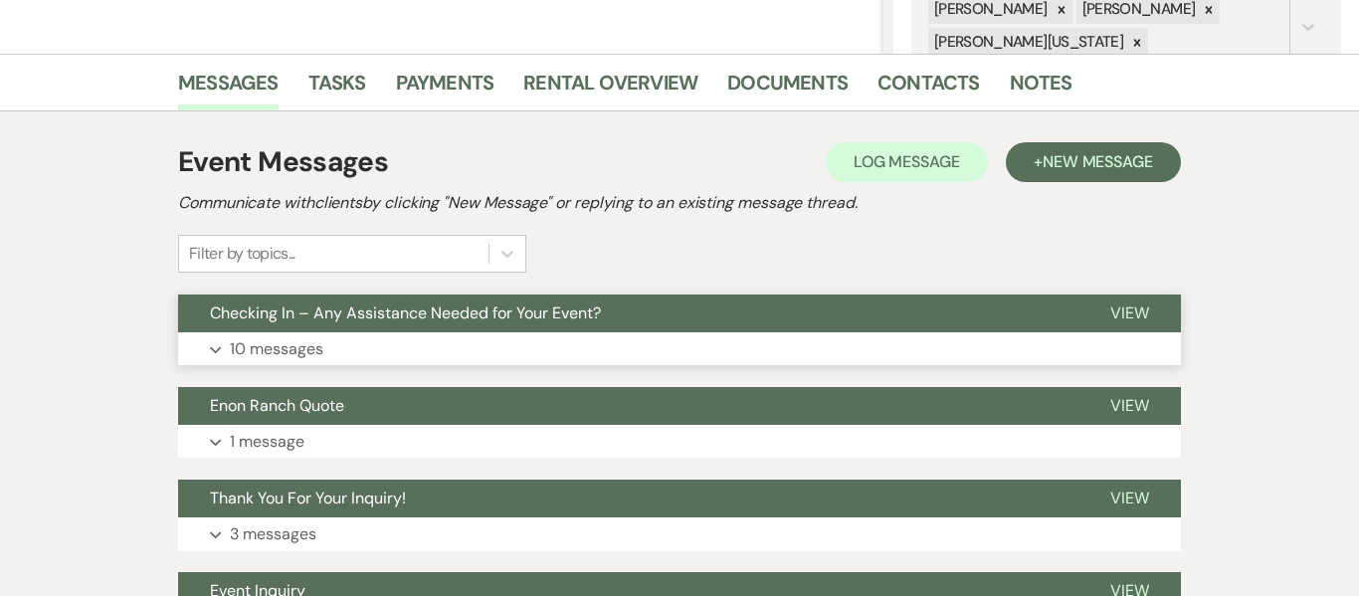
click at [469, 352] on button "Expand 10 messages" at bounding box center [679, 349] width 1003 height 34
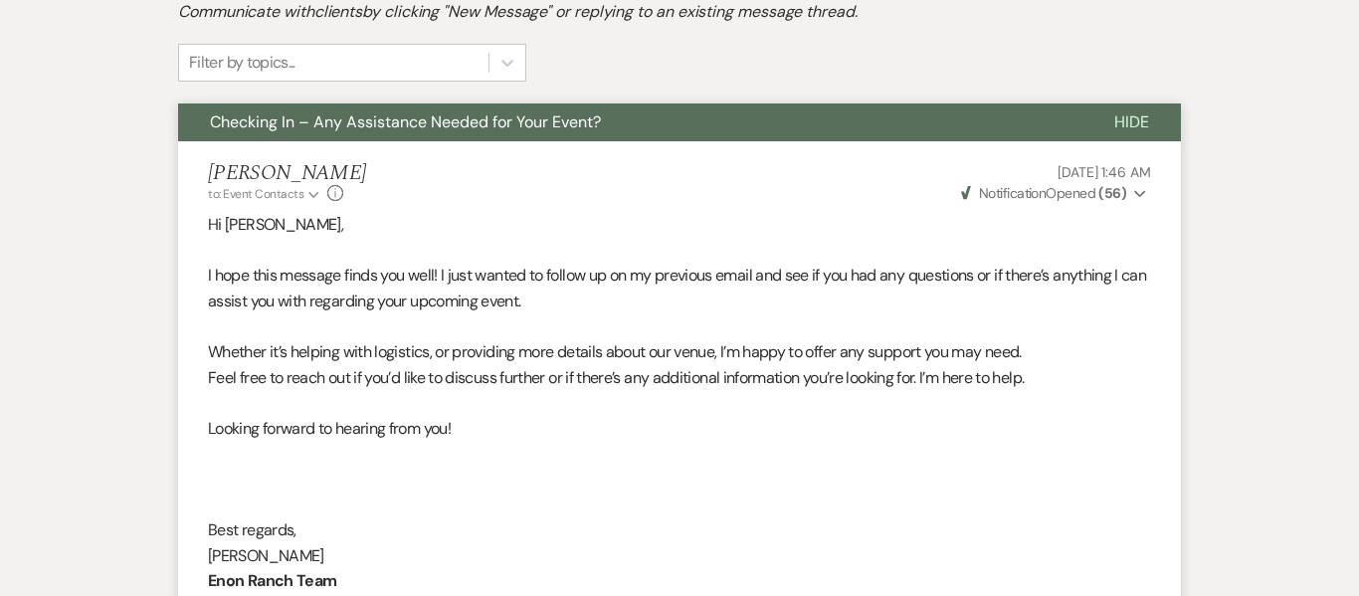
scroll to position [0, 0]
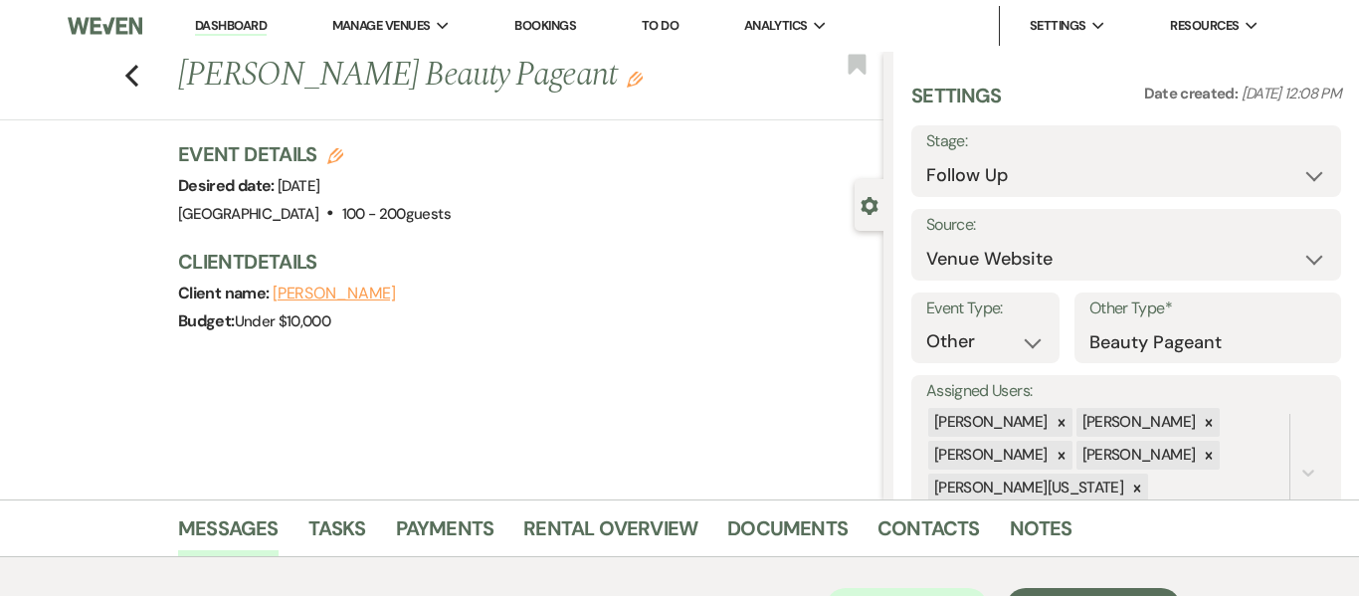
click at [216, 30] on link "Dashboard" at bounding box center [231, 26] width 72 height 19
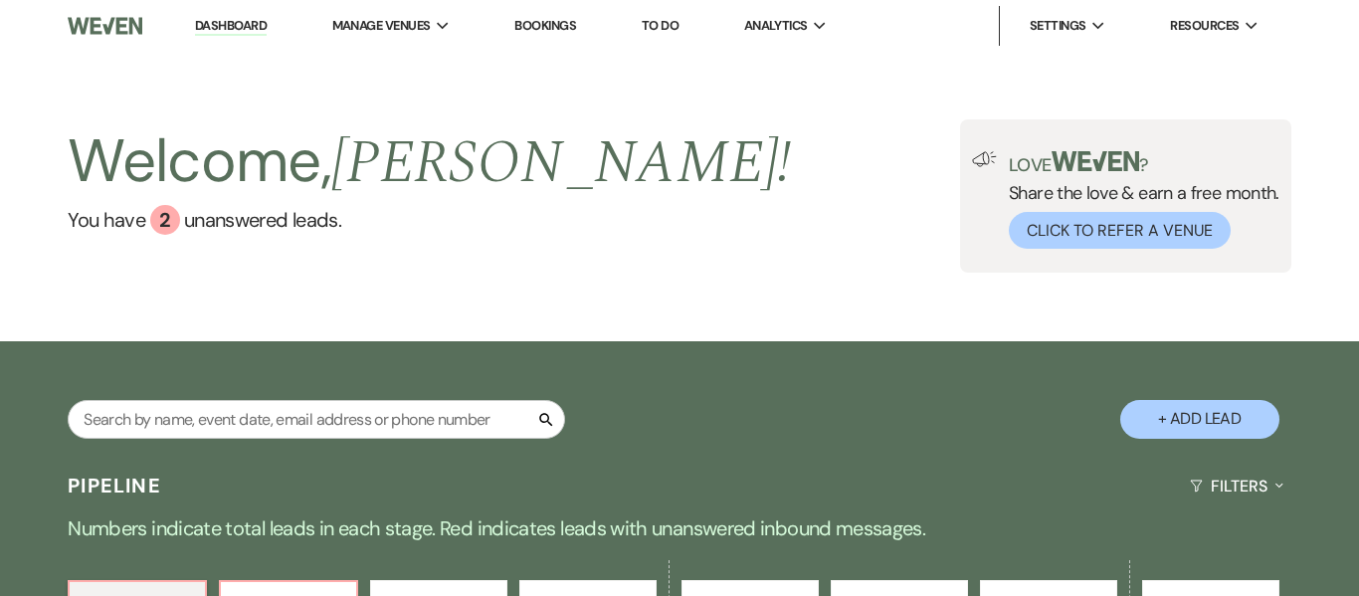
click at [249, 24] on link "Dashboard" at bounding box center [231, 26] width 72 height 19
click at [217, 27] on link "Dashboard" at bounding box center [231, 26] width 72 height 19
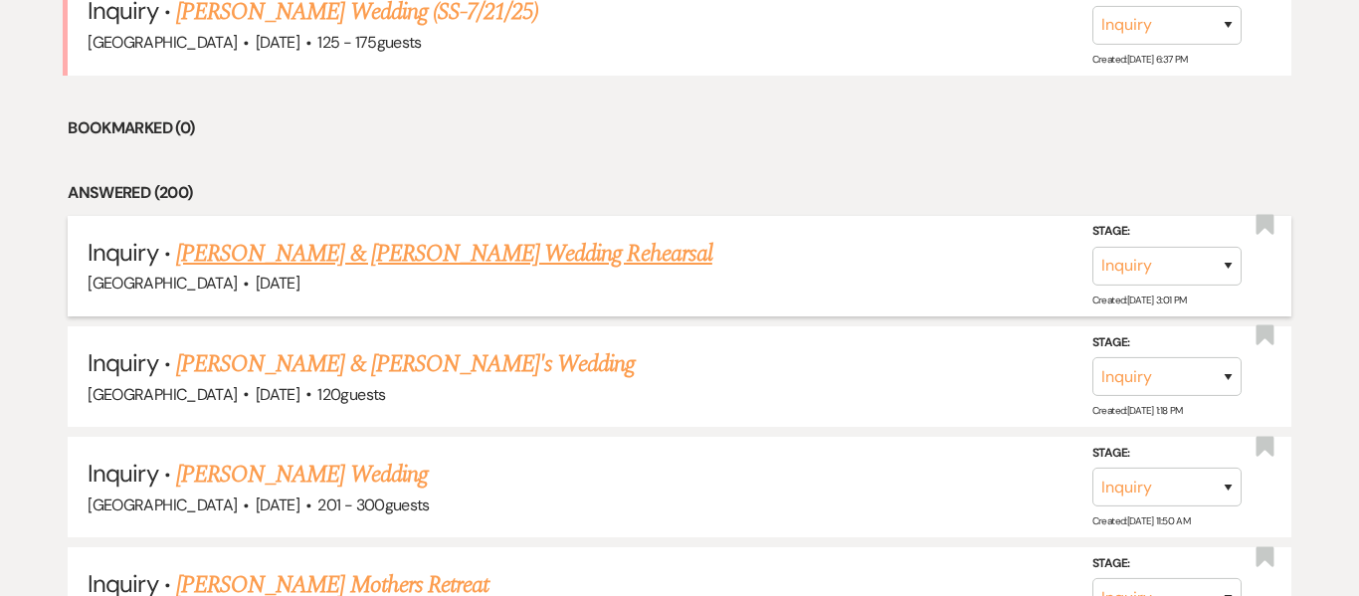
click at [371, 258] on link "[PERSON_NAME] & [PERSON_NAME] Wedding Rehearsal" at bounding box center [444, 254] width 536 height 36
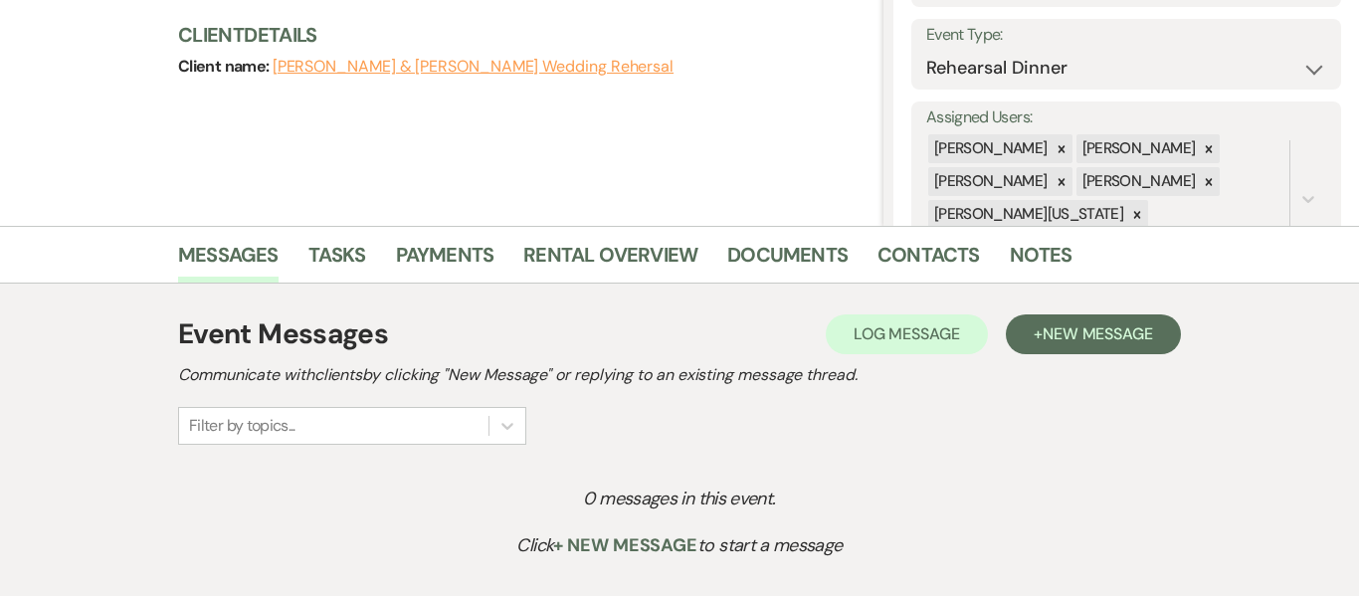
scroll to position [277, 0]
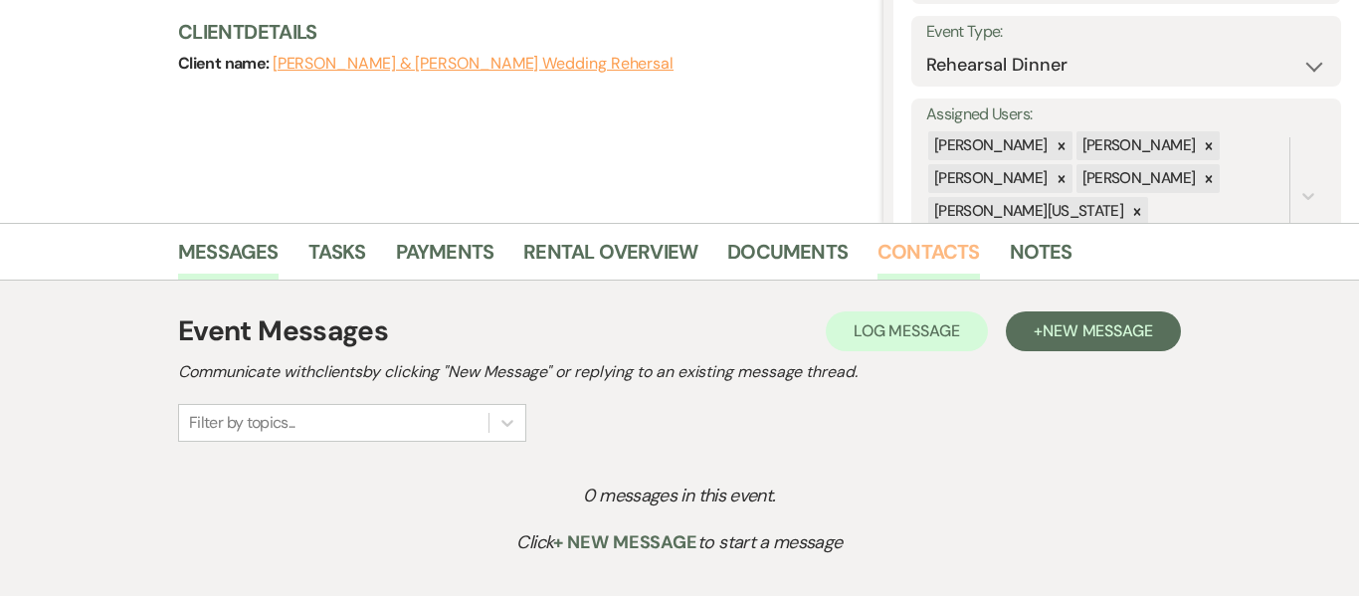
click at [903, 261] on link "Contacts" at bounding box center [929, 258] width 102 height 44
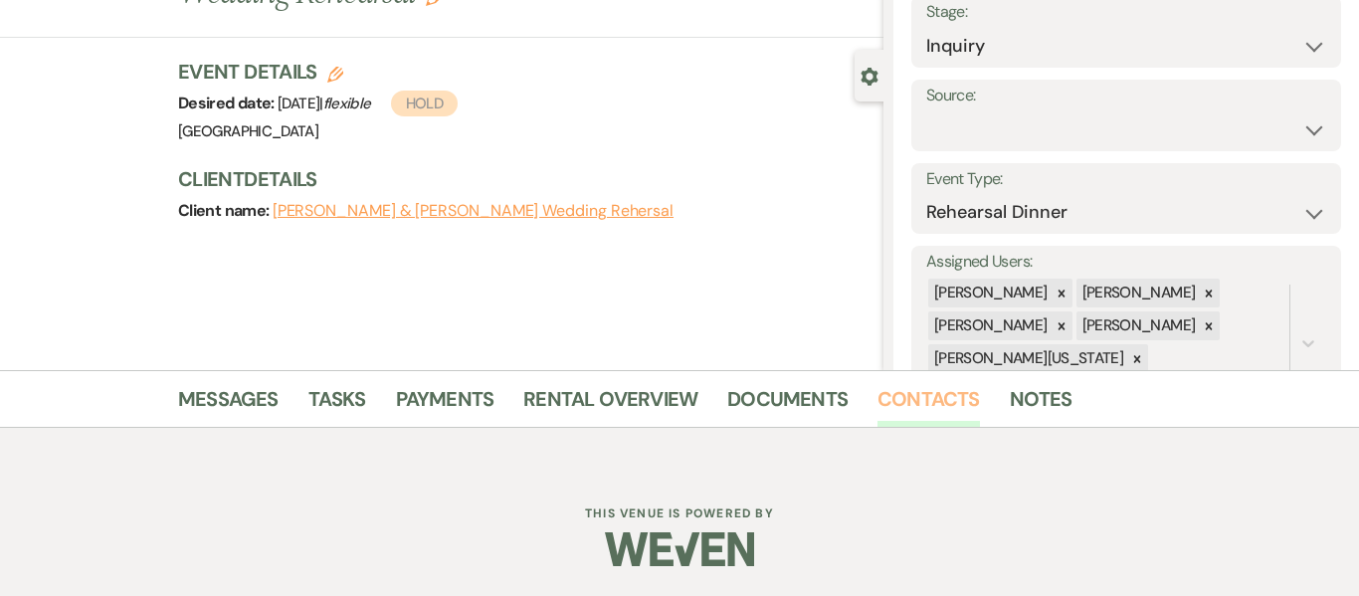
scroll to position [277, 0]
